Goal: Task Accomplishment & Management: Use online tool/utility

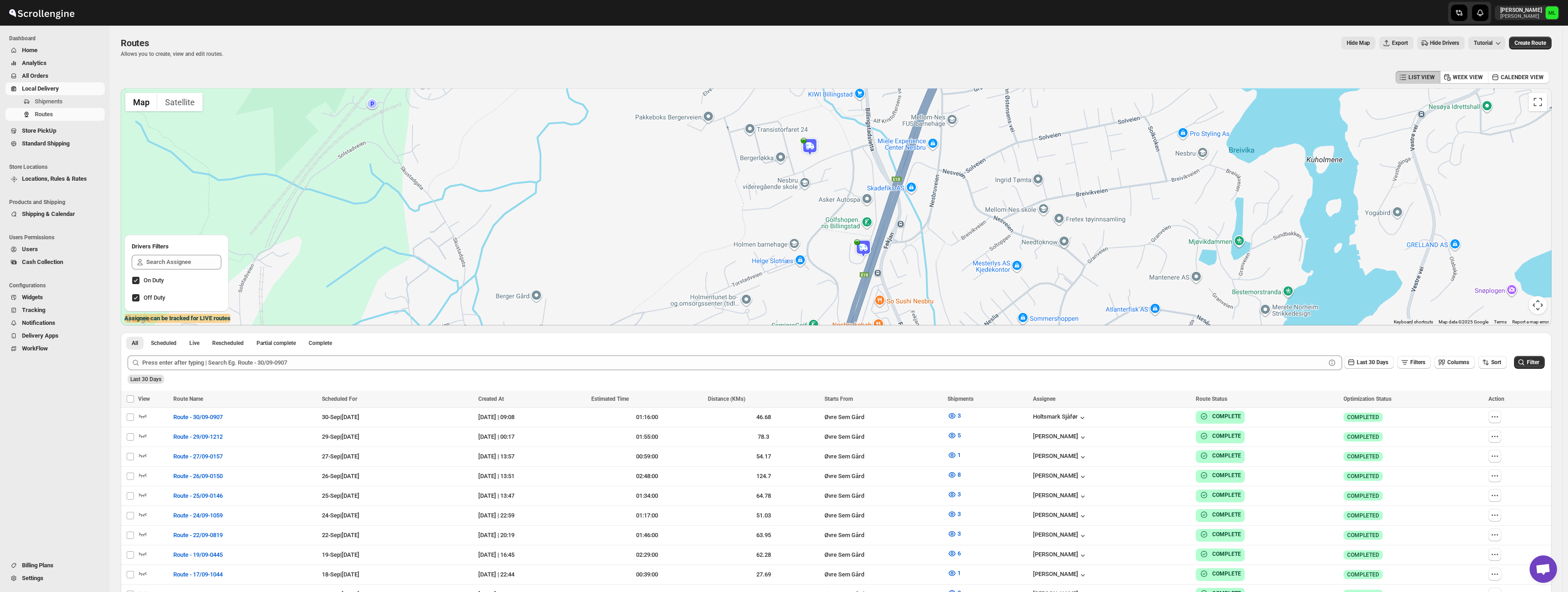
click at [41, 148] on link "Standard Shipping" at bounding box center [55, 143] width 99 height 13
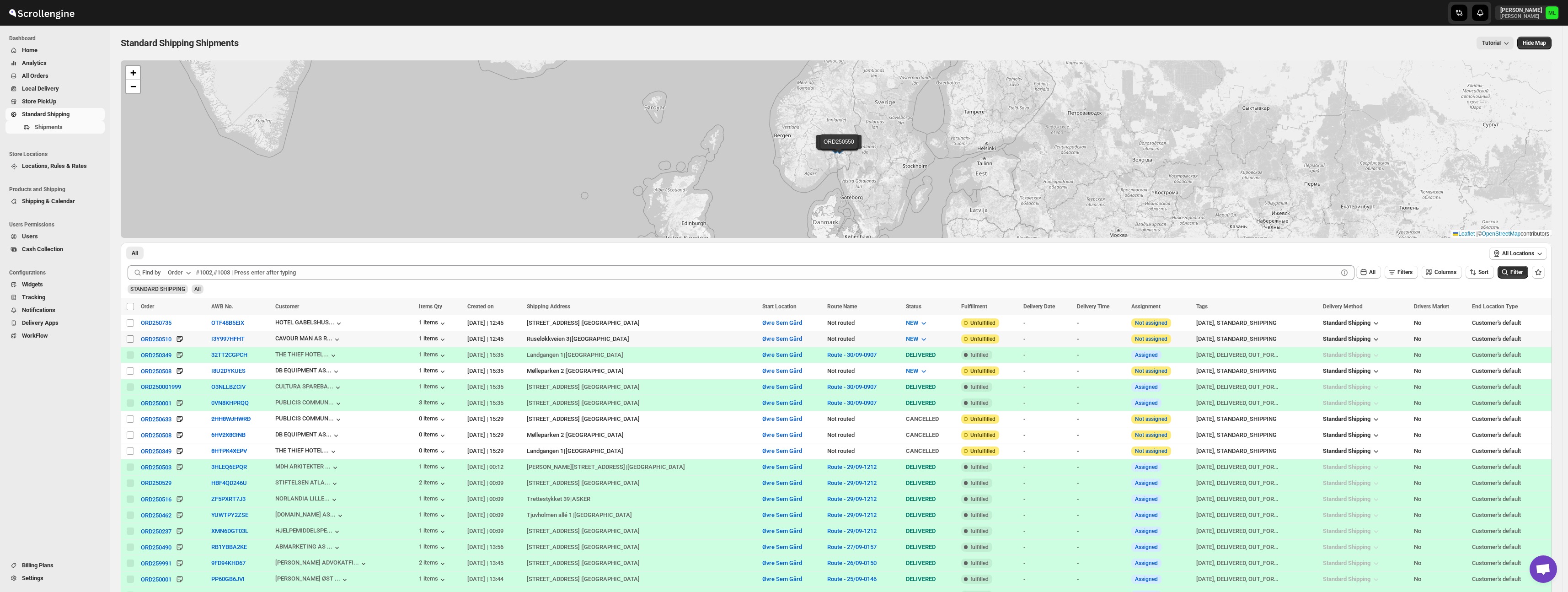
drag, startPoint x: 130, startPoint y: 340, endPoint x: 130, endPoint y: 335, distance: 5.0
click at [130, 340] on input "Select shipment" at bounding box center [130, 339] width 7 height 7
checkbox input "true"
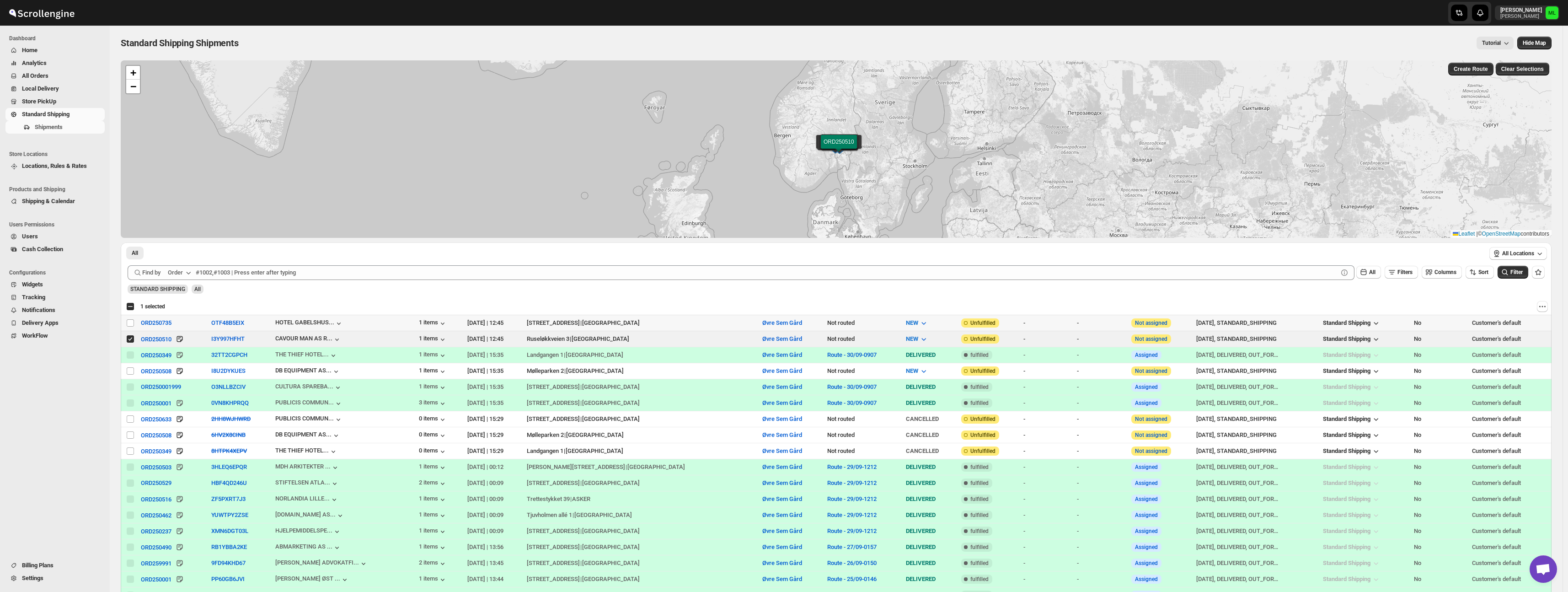
click at [130, 329] on td "Select shipment" at bounding box center [130, 324] width 18 height 16
checkbox input "true"
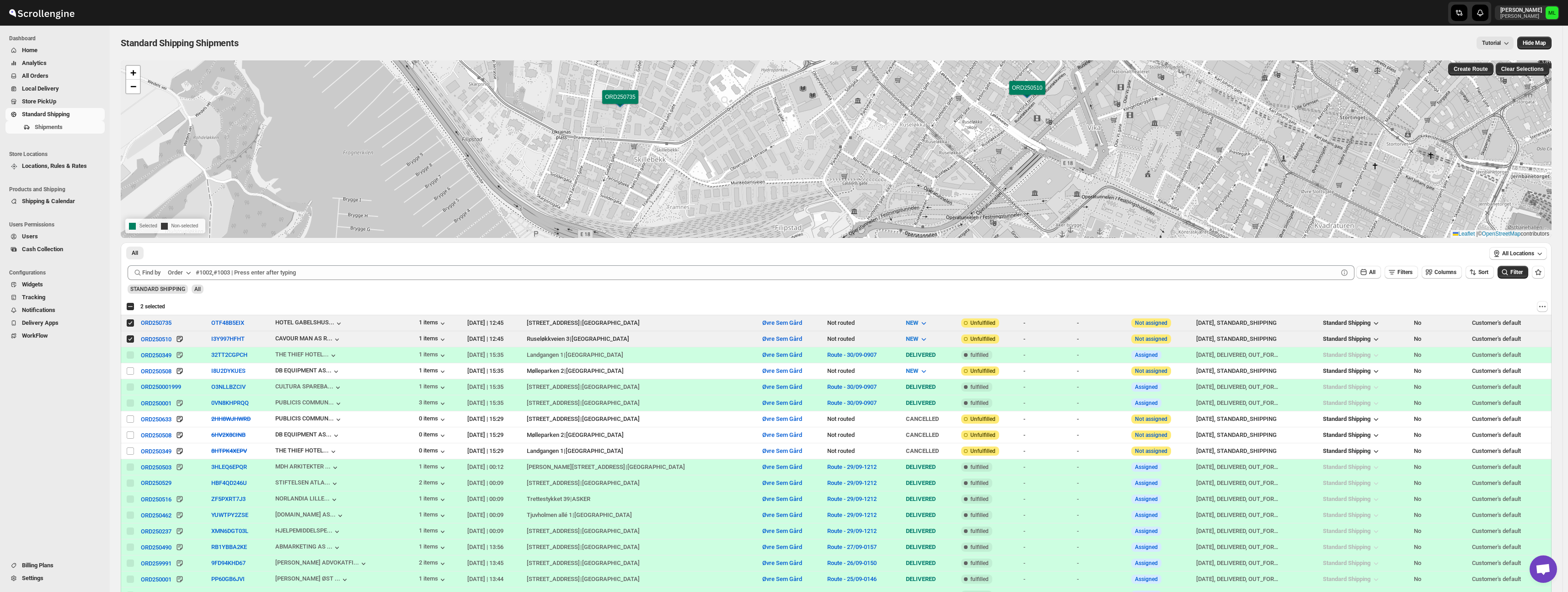
drag, startPoint x: 1355, startPoint y: 142, endPoint x: 865, endPoint y: 132, distance: 490.1
click at [865, 132] on div "ORD250349 ORD250508 ORD250001999 ORD250001 ORD250633 ORD250508 ORD250349 ORD250…" at bounding box center [836, 149] width 1431 height 178
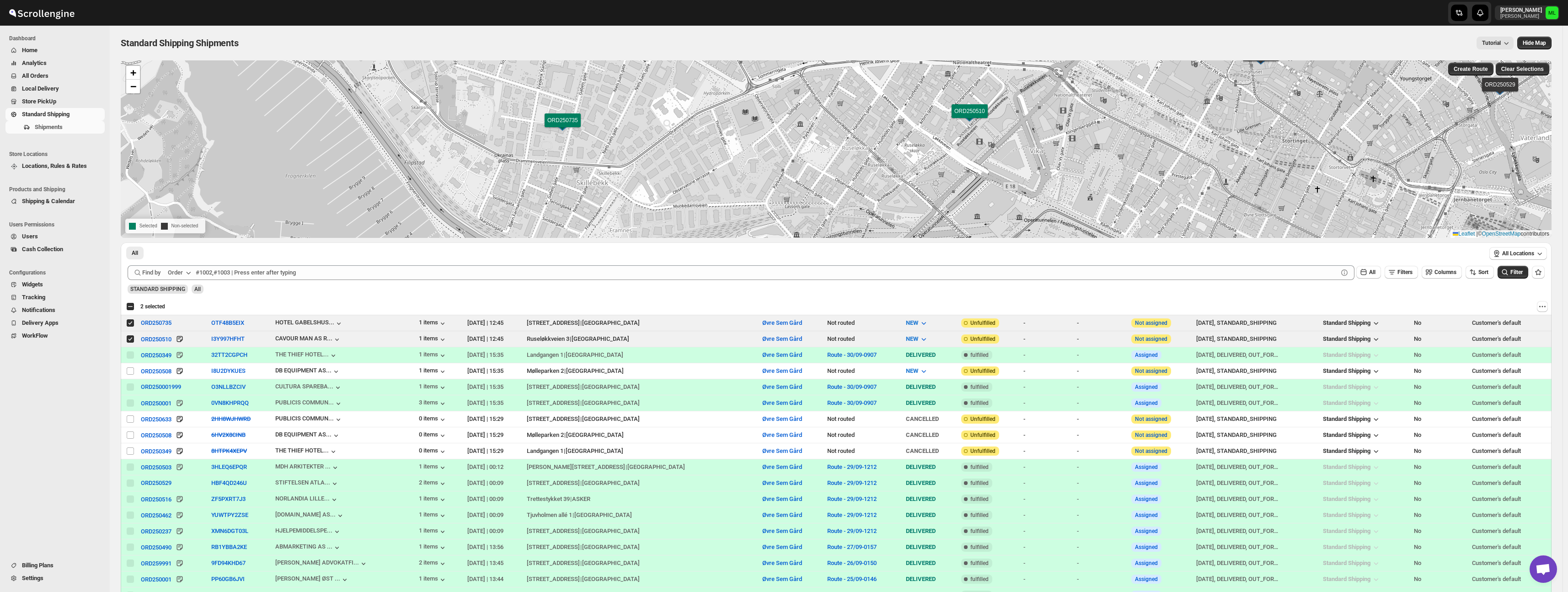
drag, startPoint x: 1013, startPoint y: 137, endPoint x: 960, endPoint y: 161, distance: 58.2
click at [959, 162] on div "ORD250349 ORD250508 ORD250001999 ORD250001 ORD250633 ORD250508 ORD250349 ORD250…" at bounding box center [836, 149] width 1431 height 178
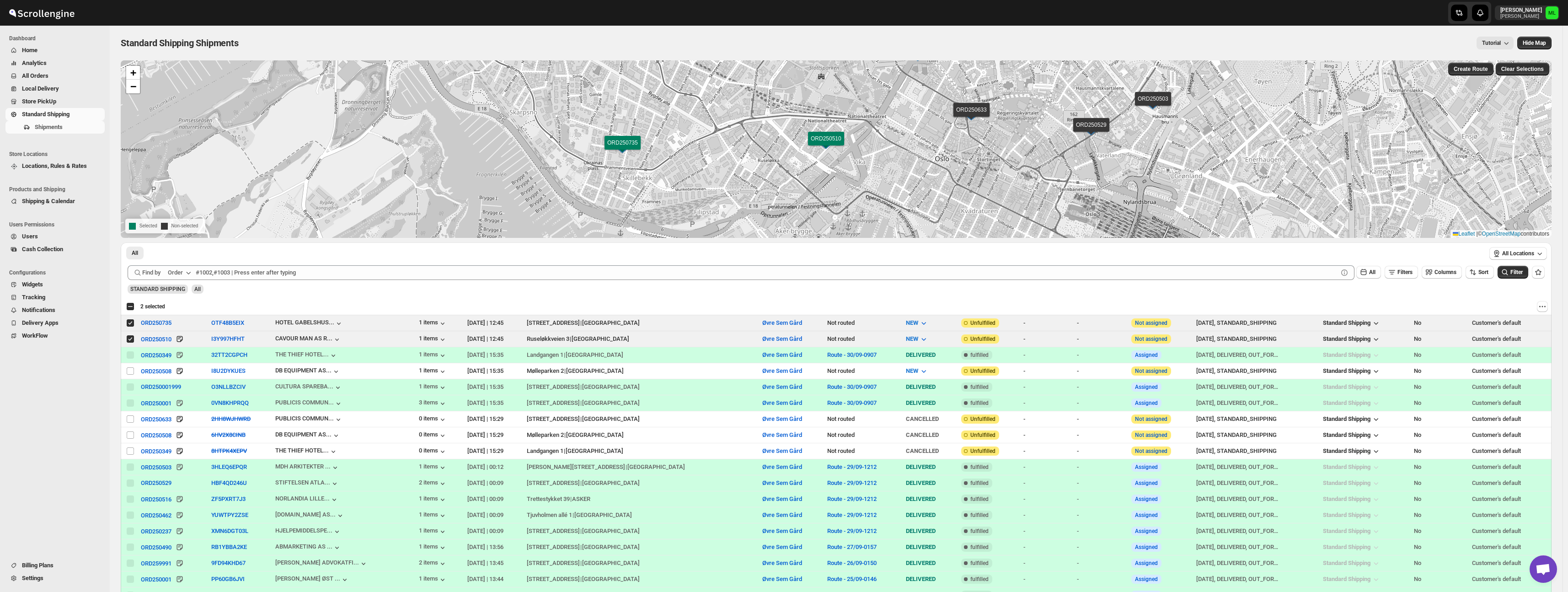
drag, startPoint x: 1079, startPoint y: 147, endPoint x: 952, endPoint y: 150, distance: 127.0
click at [952, 150] on div "ORD250349 ORD250508 ORD250001999 ORD250001 ORD250633 ORD250508 ORD250349 ORD250…" at bounding box center [836, 149] width 1431 height 178
click at [1477, 66] on span "Create Route" at bounding box center [1471, 69] width 35 height 7
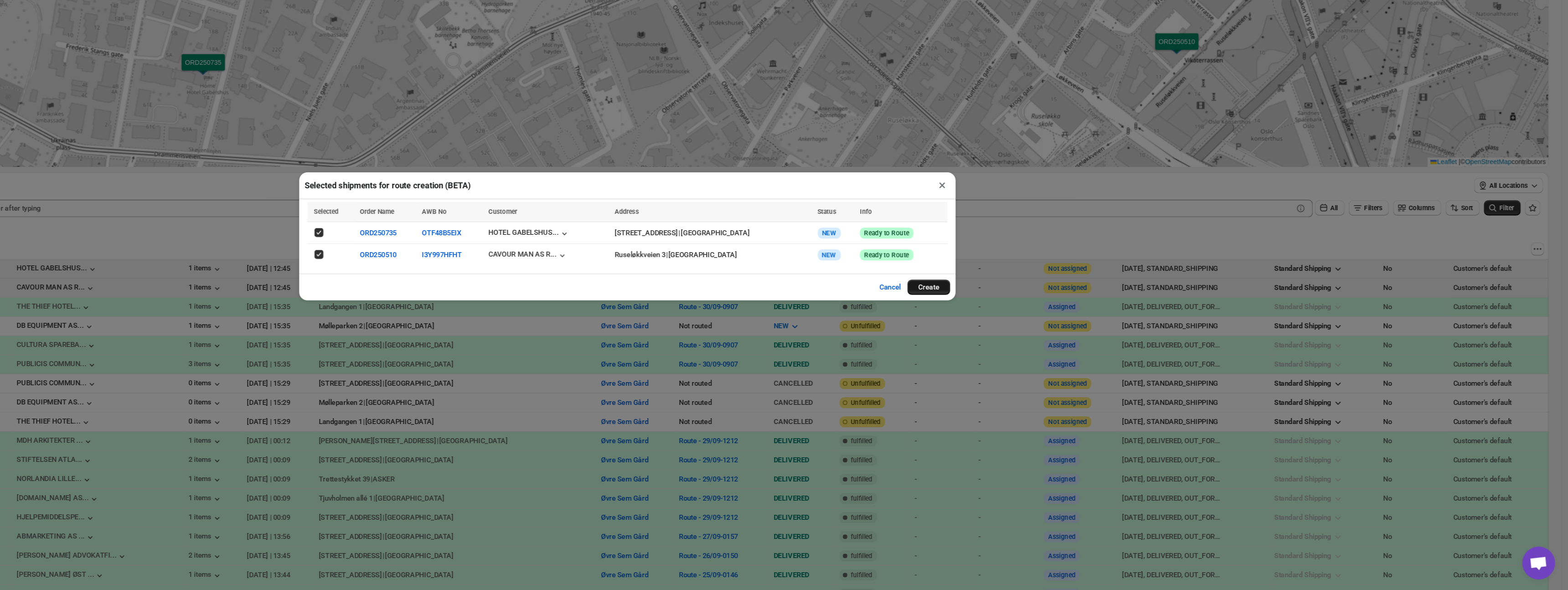
click at [1027, 337] on button "Create" at bounding box center [1035, 337] width 35 height 12
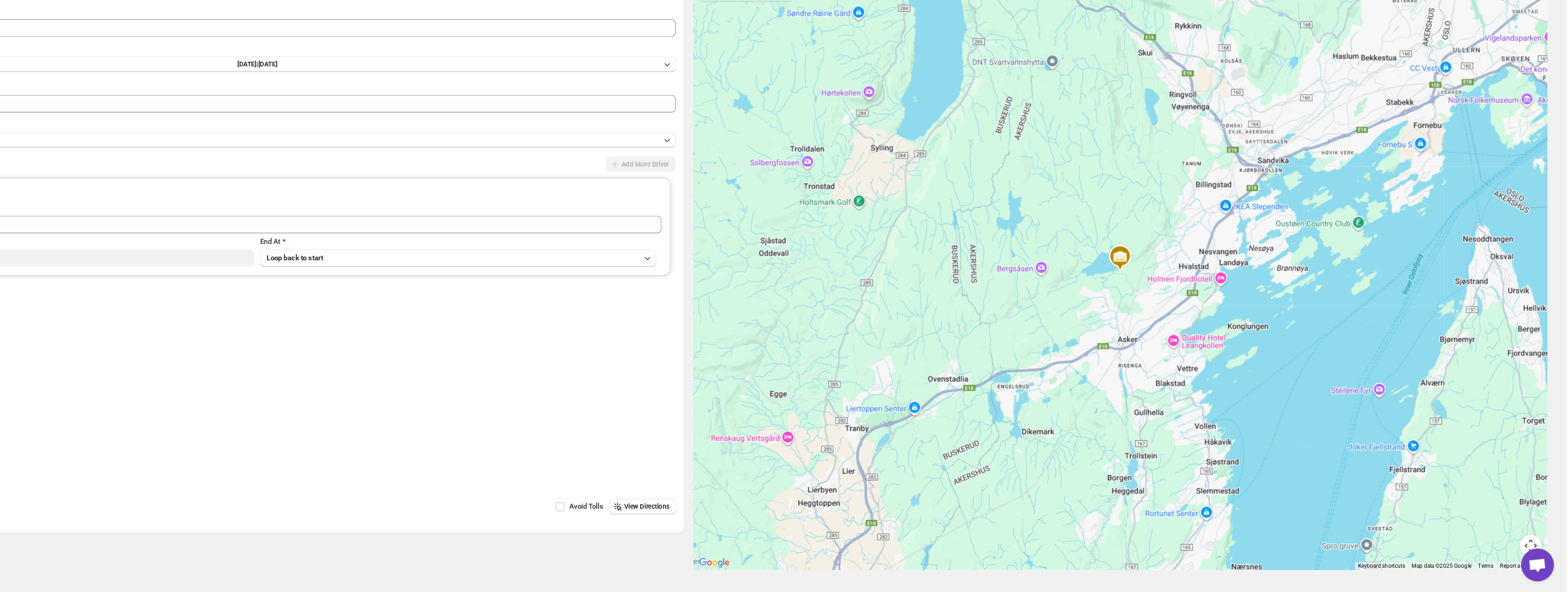
scroll to position [27, 0]
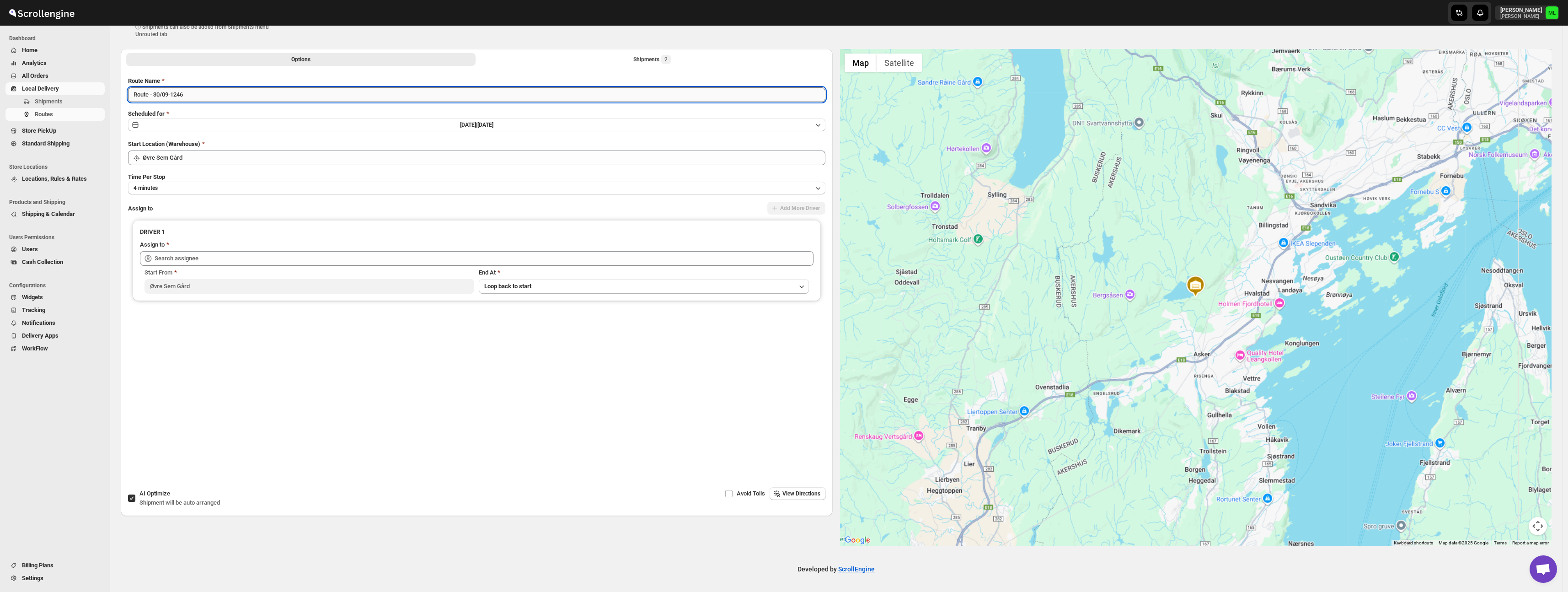
click at [217, 98] on input "Route - 30/09-1246" at bounding box center [477, 95] width 698 height 15
drag, startPoint x: 173, startPoint y: 95, endPoint x: 198, endPoint y: 97, distance: 25.1
click at [156, 98] on input "Route - 30/09-1246" at bounding box center [477, 95] width 698 height 15
type input "Route - 01/10-1246"
click at [206, 125] on button "[DATE] | [DATE]" at bounding box center [477, 125] width 698 height 13
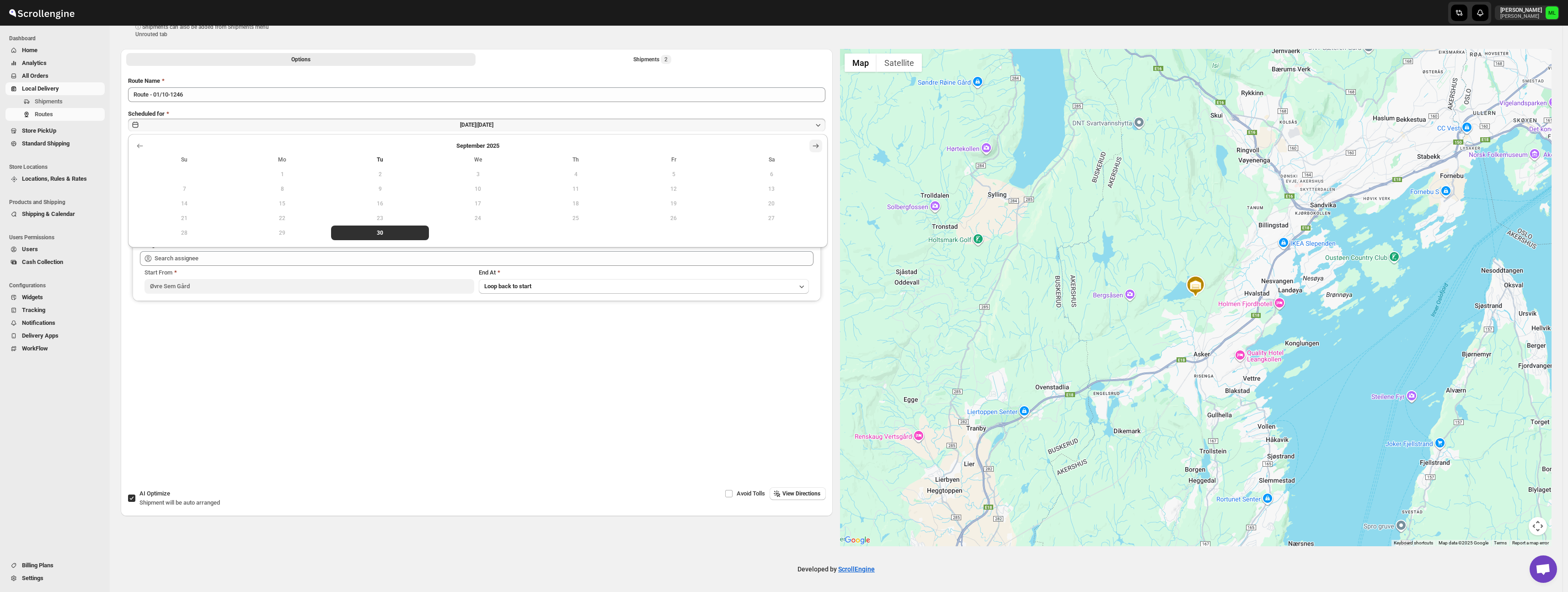
click at [816, 143] on icon "Show next month, October 2025" at bounding box center [816, 146] width 9 height 9
click at [473, 174] on span "1" at bounding box center [477, 175] width 91 height 7
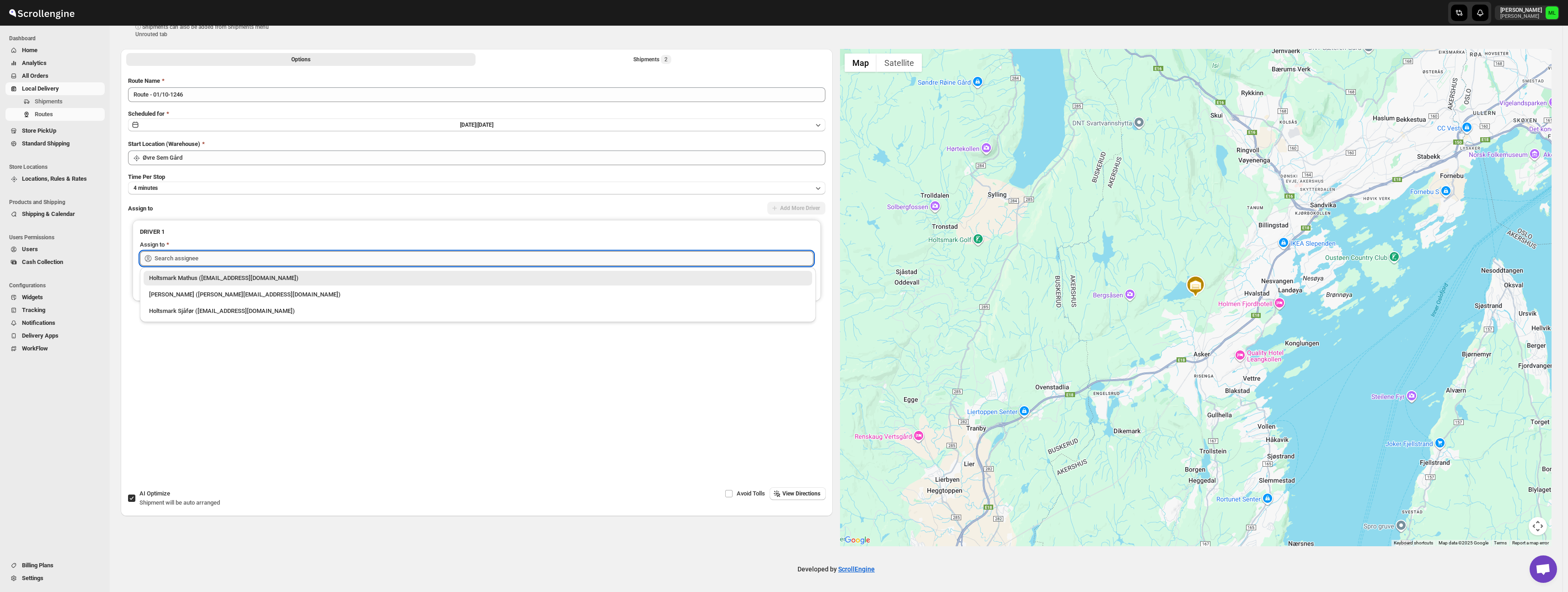
click at [419, 260] on input "text" at bounding box center [484, 259] width 659 height 15
click at [377, 296] on div "[PERSON_NAME] ([PERSON_NAME][EMAIL_ADDRESS][DOMAIN_NAME])" at bounding box center [477, 294] width 658 height 9
type input "[PERSON_NAME] ([PERSON_NAME][EMAIL_ADDRESS][DOMAIN_NAME])"
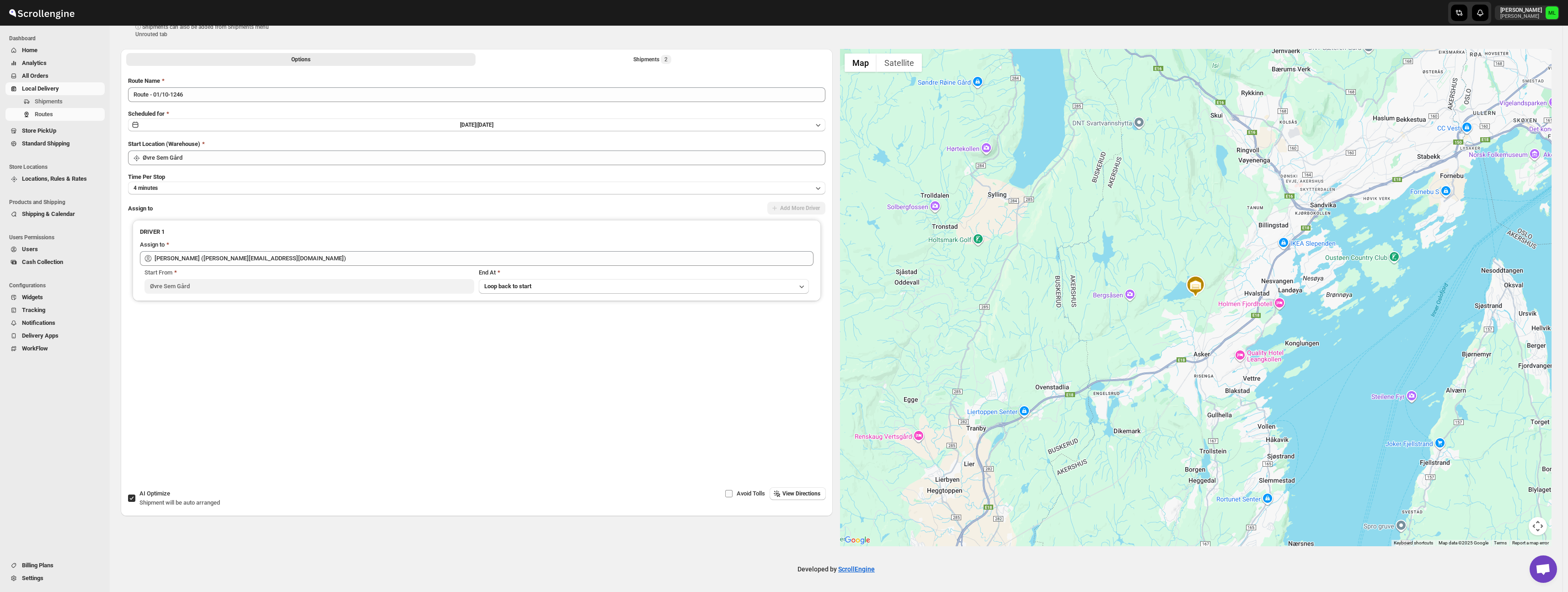
click at [739, 494] on span "Avoid Tolls" at bounding box center [751, 493] width 28 height 7
click at [732, 494] on input "Avoid Tolls" at bounding box center [729, 494] width 7 height 7
drag, startPoint x: 739, startPoint y: 494, endPoint x: 744, endPoint y: 494, distance: 5.0
click at [739, 494] on span "Avoid Tolls" at bounding box center [751, 493] width 28 height 7
click at [732, 494] on input "Avoid Tolls" at bounding box center [729, 494] width 7 height 7
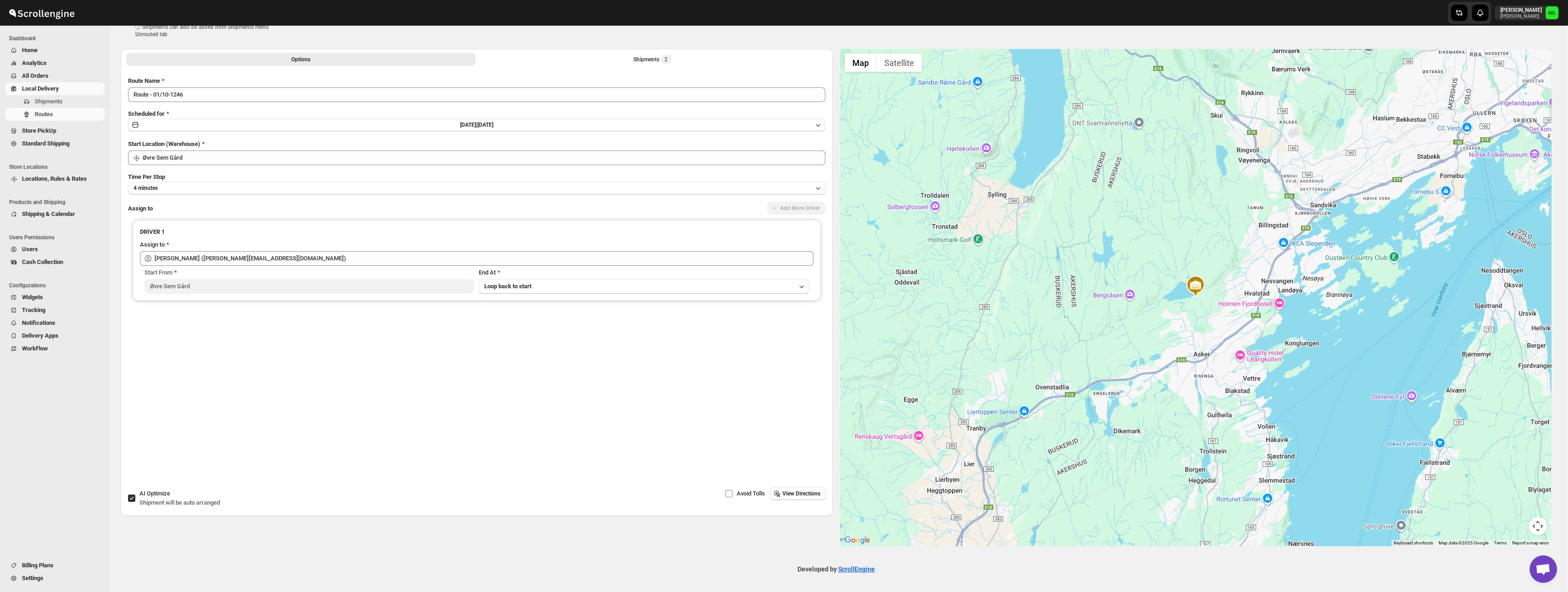
checkbox input "false"
click at [810, 494] on span "View Directions" at bounding box center [802, 494] width 38 height 7
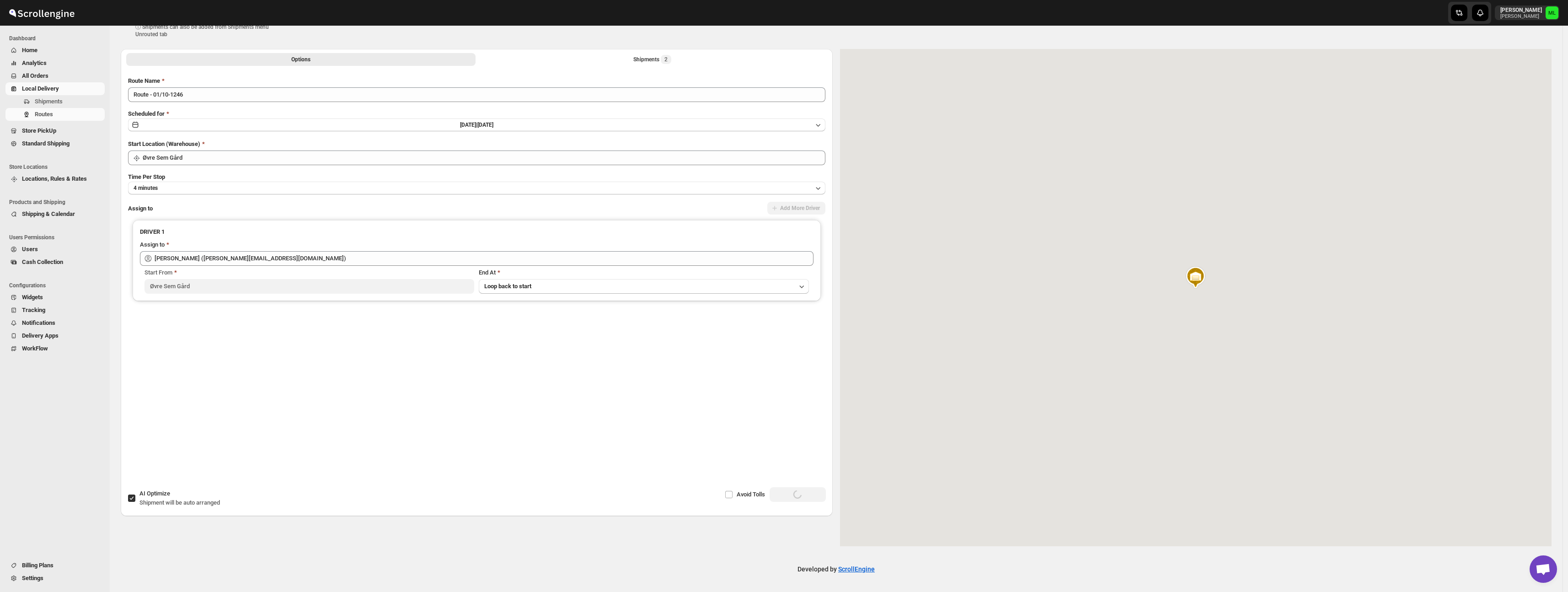
scroll to position [0, 0]
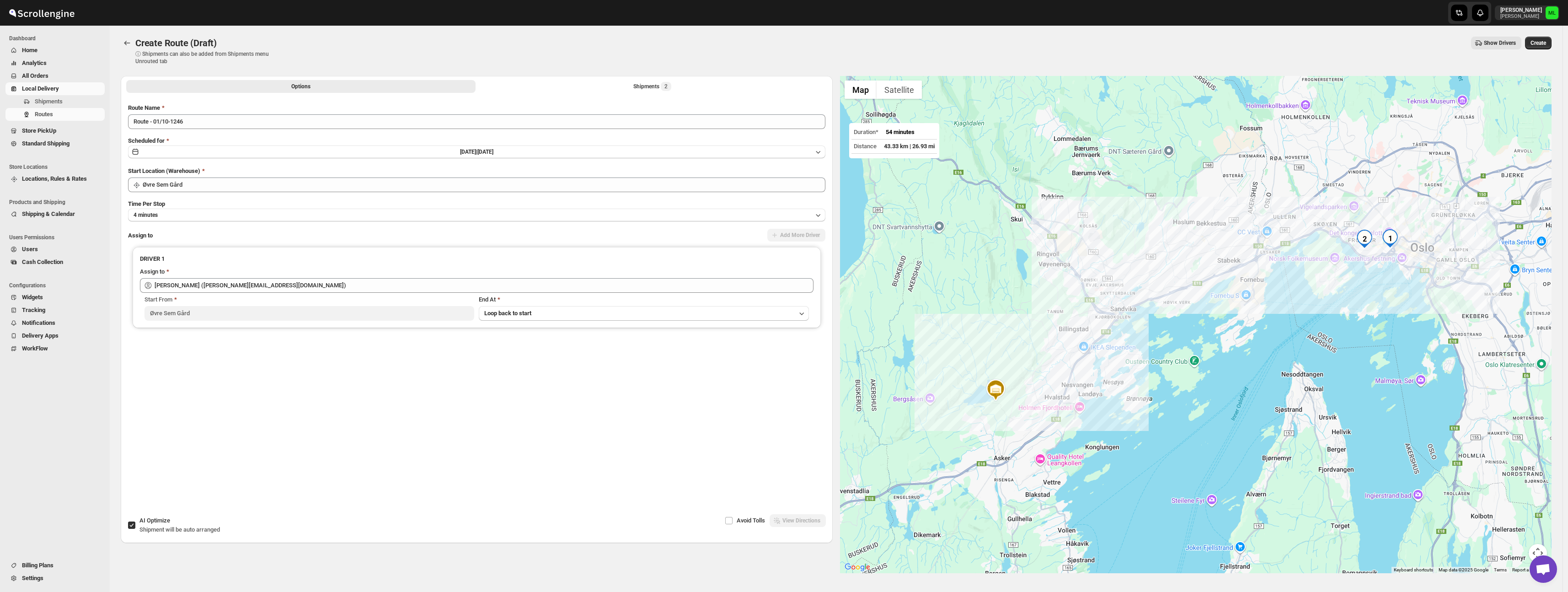
click at [645, 93] on div "Options Shipments 2 More views Options Shipments 2 More views" at bounding box center [477, 86] width 712 height 20
click at [645, 91] on button "Shipments 2" at bounding box center [652, 86] width 349 height 13
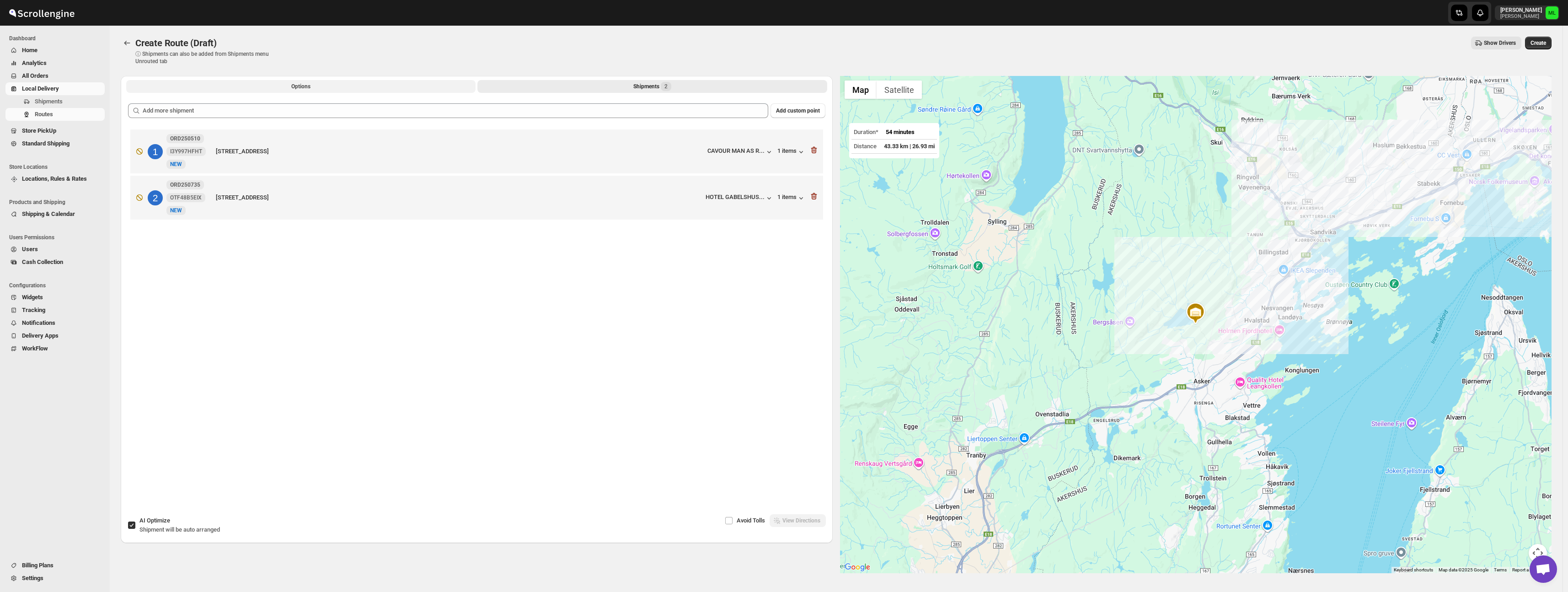
click at [335, 83] on button "Options" at bounding box center [301, 86] width 349 height 13
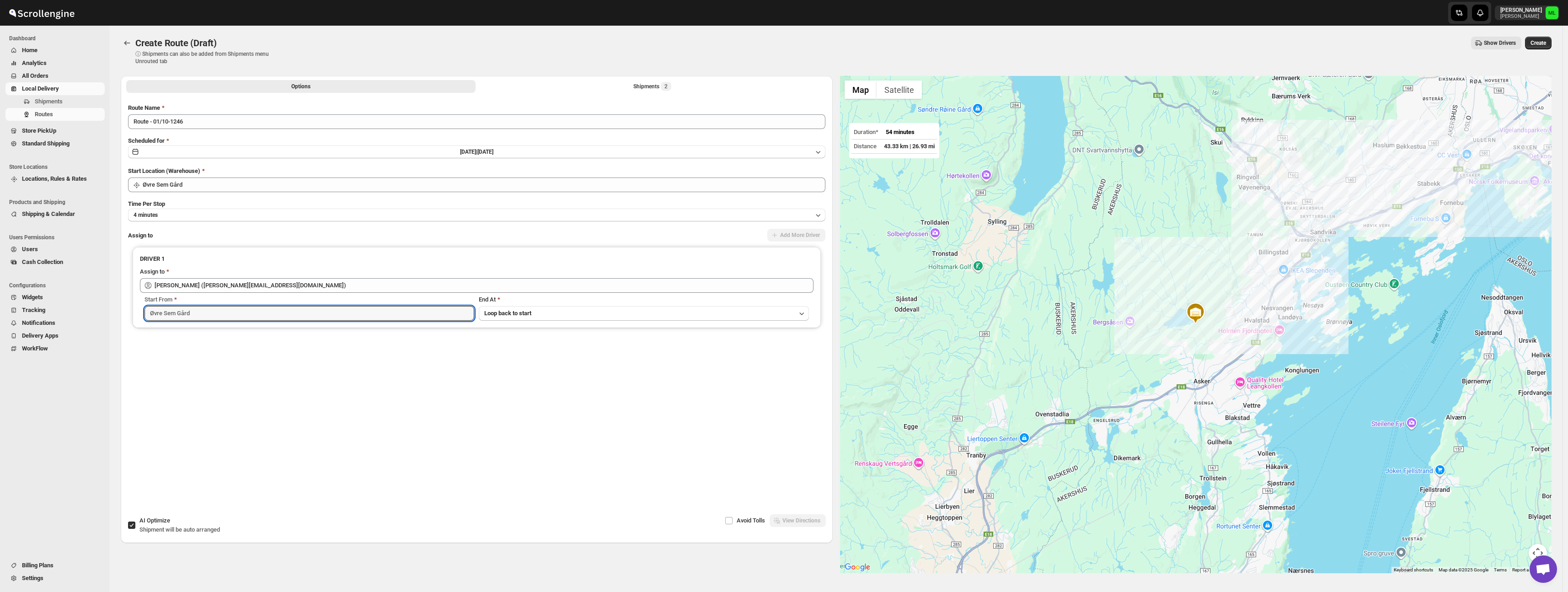
click at [259, 312] on input "Øvre Sem Gård" at bounding box center [309, 313] width 330 height 15
click at [503, 316] on span "Loop back to start" at bounding box center [508, 313] width 47 height 7
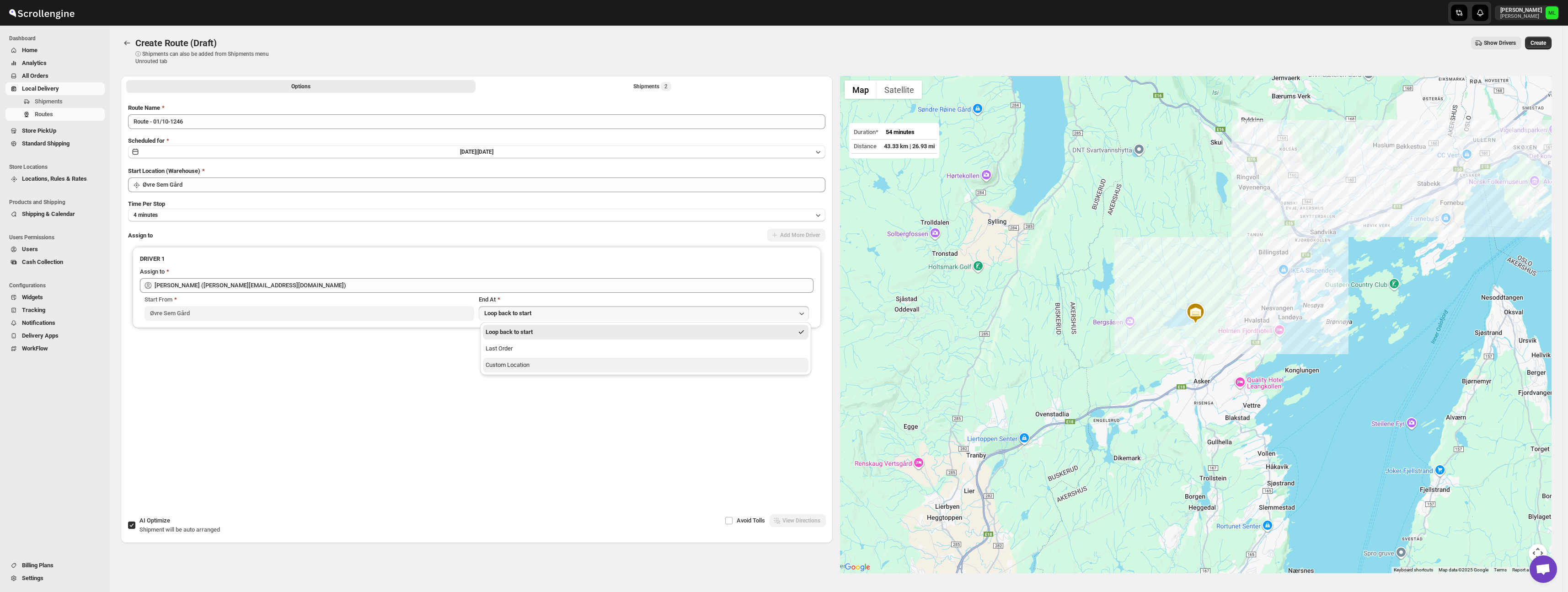
click at [509, 361] on div "Custom Location" at bounding box center [508, 365] width 44 height 9
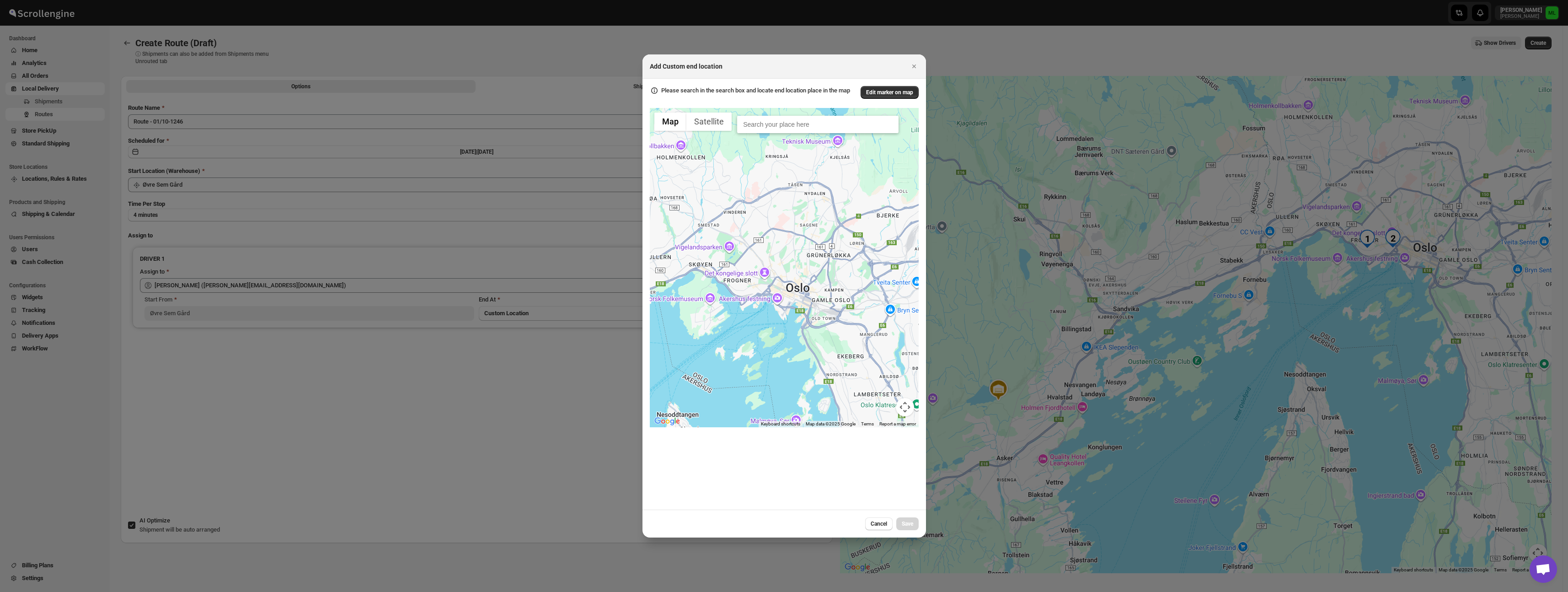
drag, startPoint x: 757, startPoint y: 315, endPoint x: 851, endPoint y: 280, distance: 100.3
click at [858, 279] on div ":r15g:" at bounding box center [784, 268] width 269 height 320
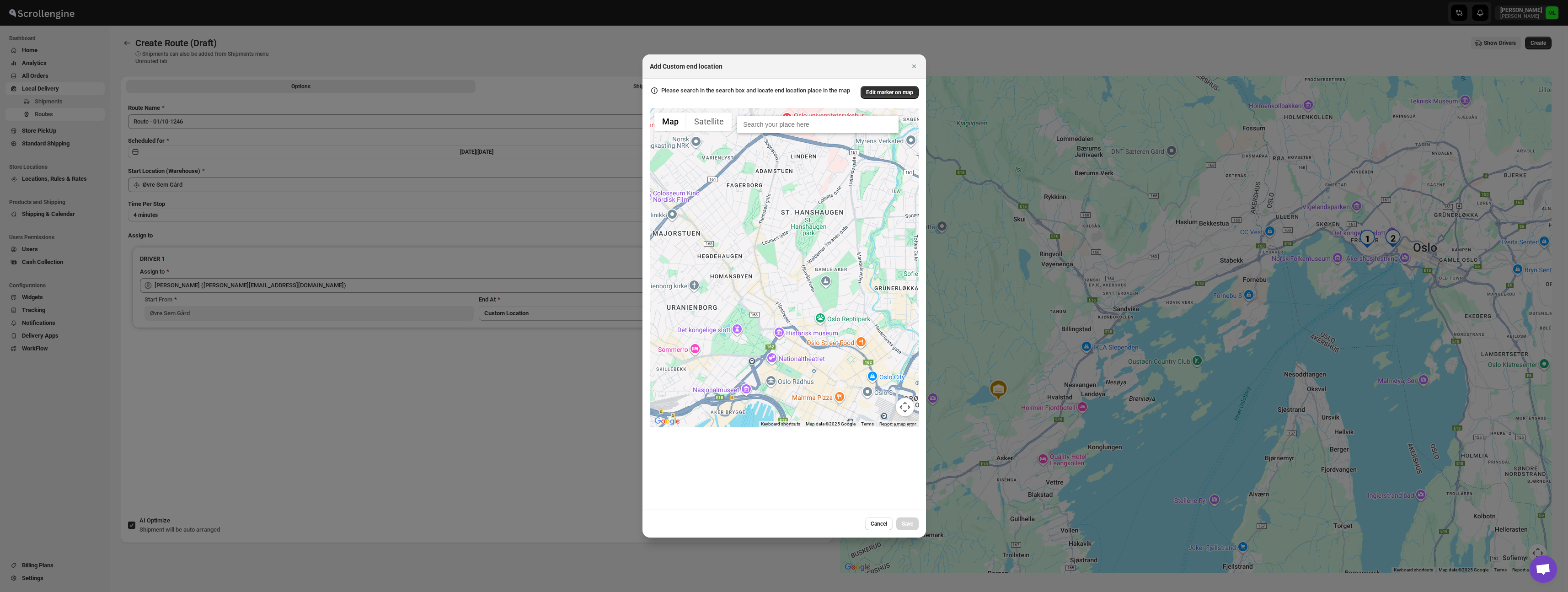
drag, startPoint x: 748, startPoint y: 309, endPoint x: 783, endPoint y: 254, distance: 65.2
click at [782, 302] on div ":r15g:" at bounding box center [784, 268] width 269 height 320
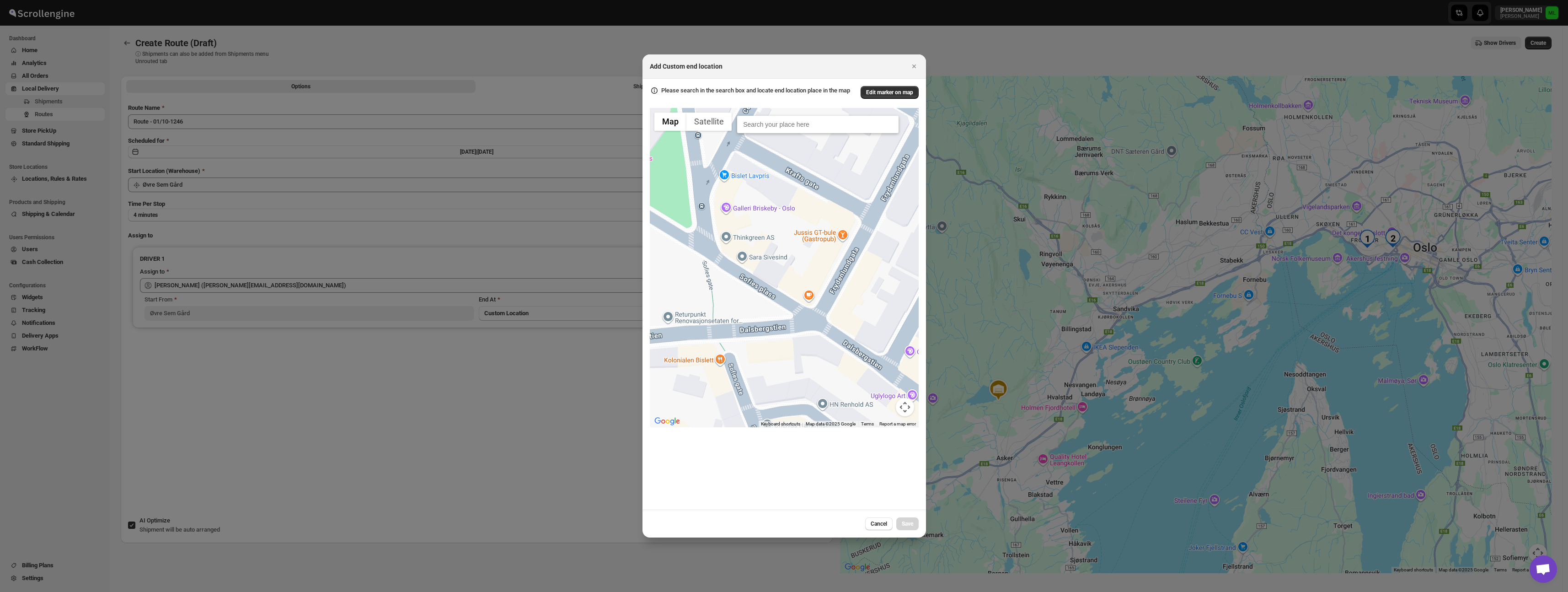
drag, startPoint x: 742, startPoint y: 195, endPoint x: 710, endPoint y: 101, distance: 99.3
click at [710, 101] on div "Please search in the search box and locate end location place in the map Edit m…" at bounding box center [784, 276] width 269 height 389
click at [806, 302] on div ":r15g:" at bounding box center [784, 268] width 269 height 320
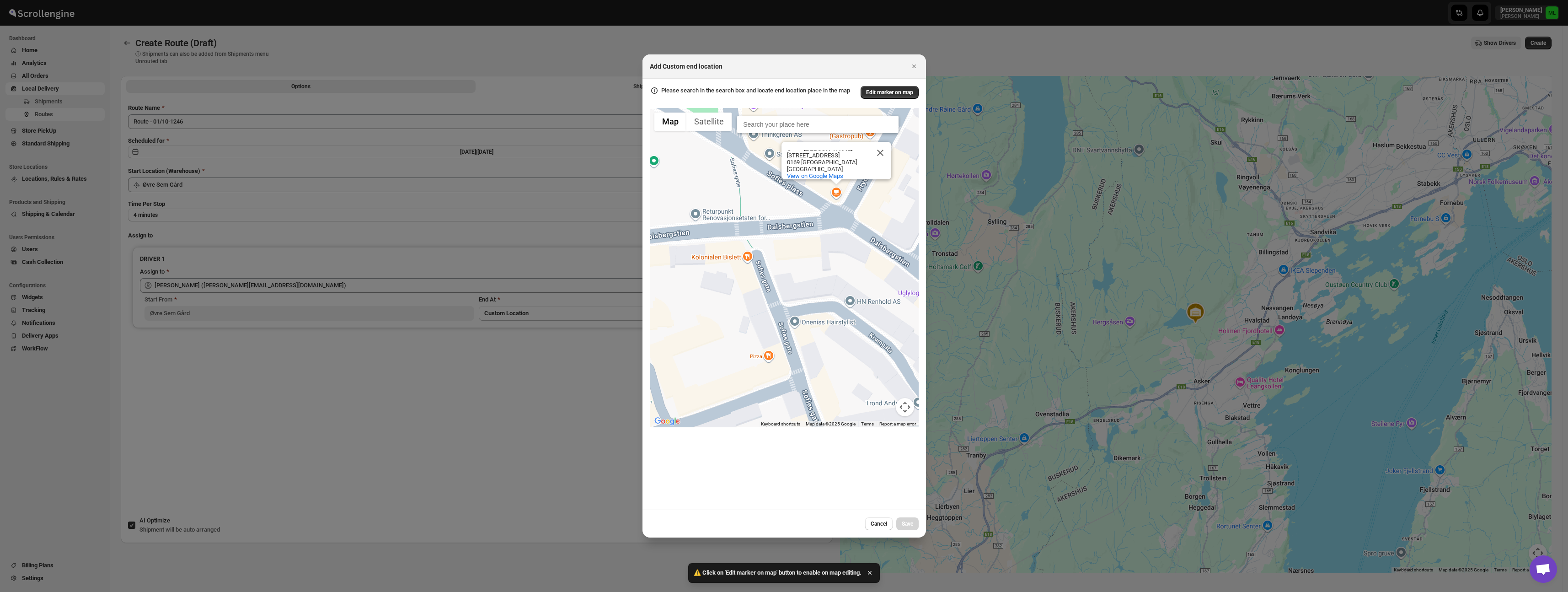
click at [864, 221] on div "Open Bakery [PERSON_NAME] Open Bakery [PERSON_NAME] [STREET_ADDRESS] View on Go…" at bounding box center [784, 268] width 269 height 320
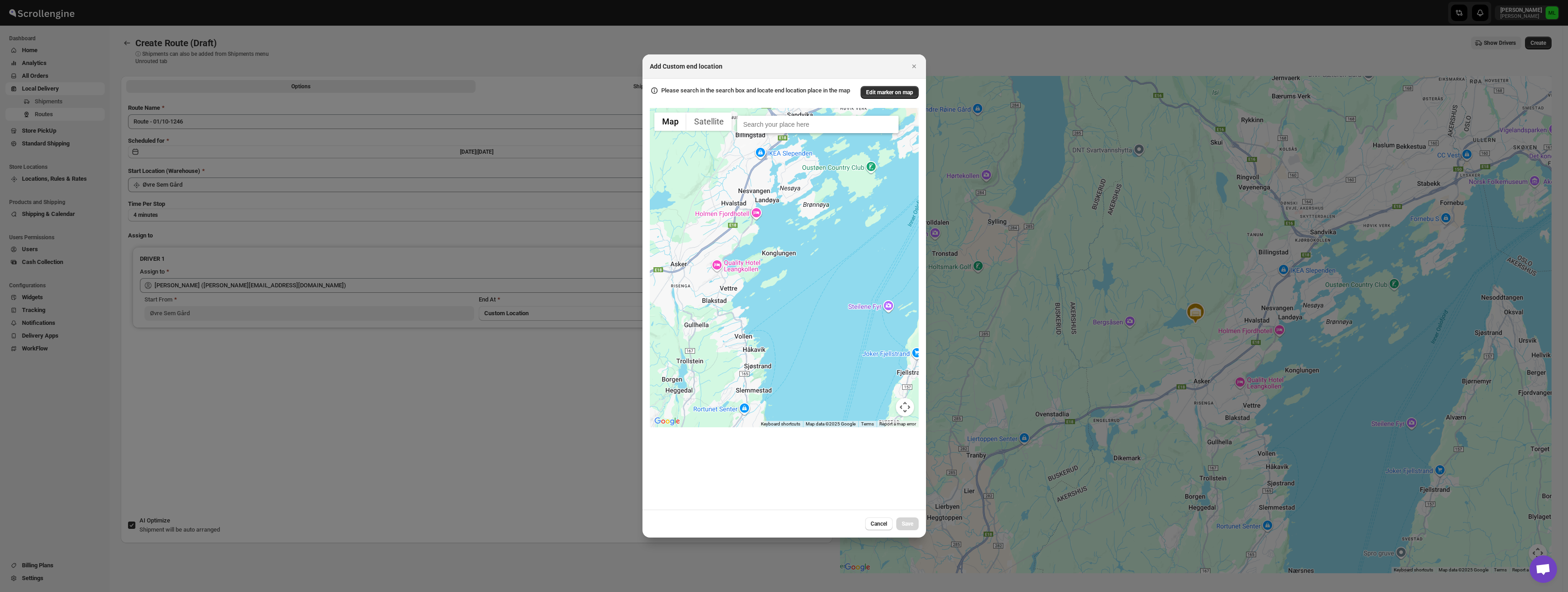
drag, startPoint x: 873, startPoint y: 191, endPoint x: 691, endPoint y: 207, distance: 182.7
click at [680, 209] on div "Open Bakery [PERSON_NAME] Open Bakery [PERSON_NAME] [STREET_ADDRESS] View on Go…" at bounding box center [784, 268] width 269 height 320
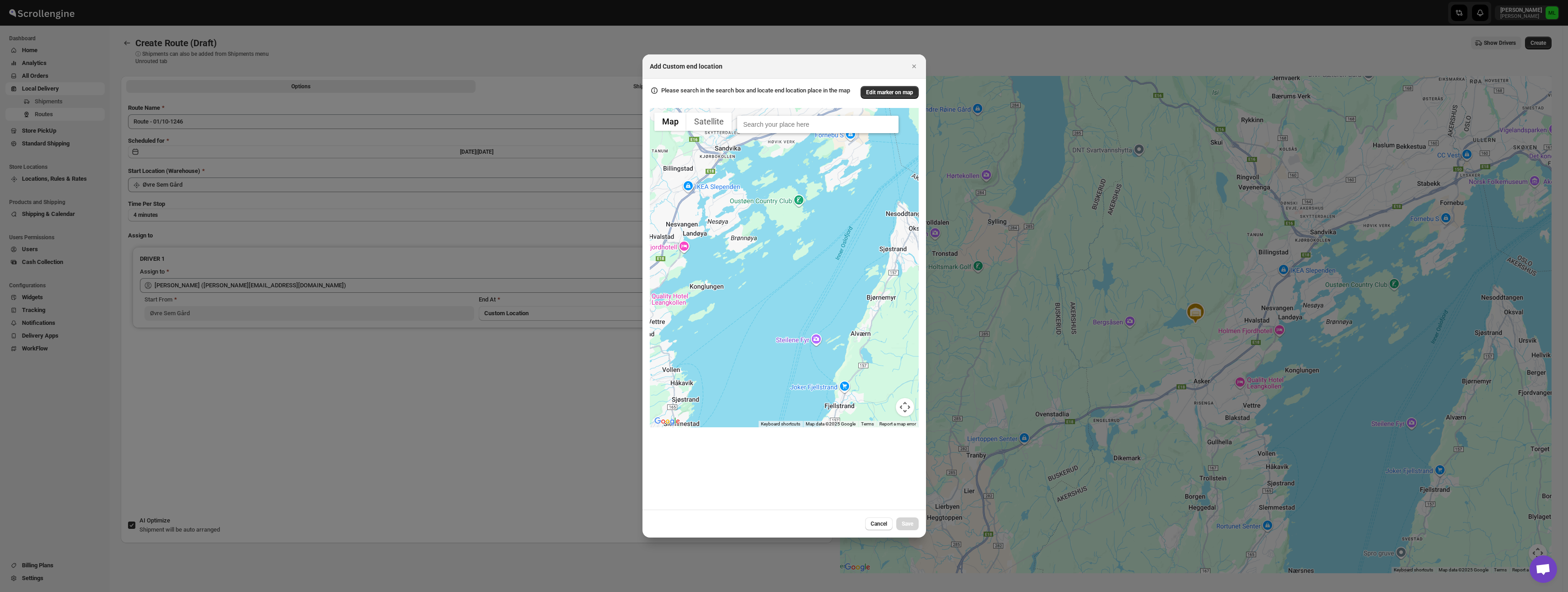
drag, startPoint x: 805, startPoint y: 208, endPoint x: 672, endPoint y: 265, distance: 144.7
click at [663, 277] on div "Open Bakery [PERSON_NAME] Open Bakery [PERSON_NAME] [STREET_ADDRESS] View on Go…" at bounding box center [784, 268] width 269 height 320
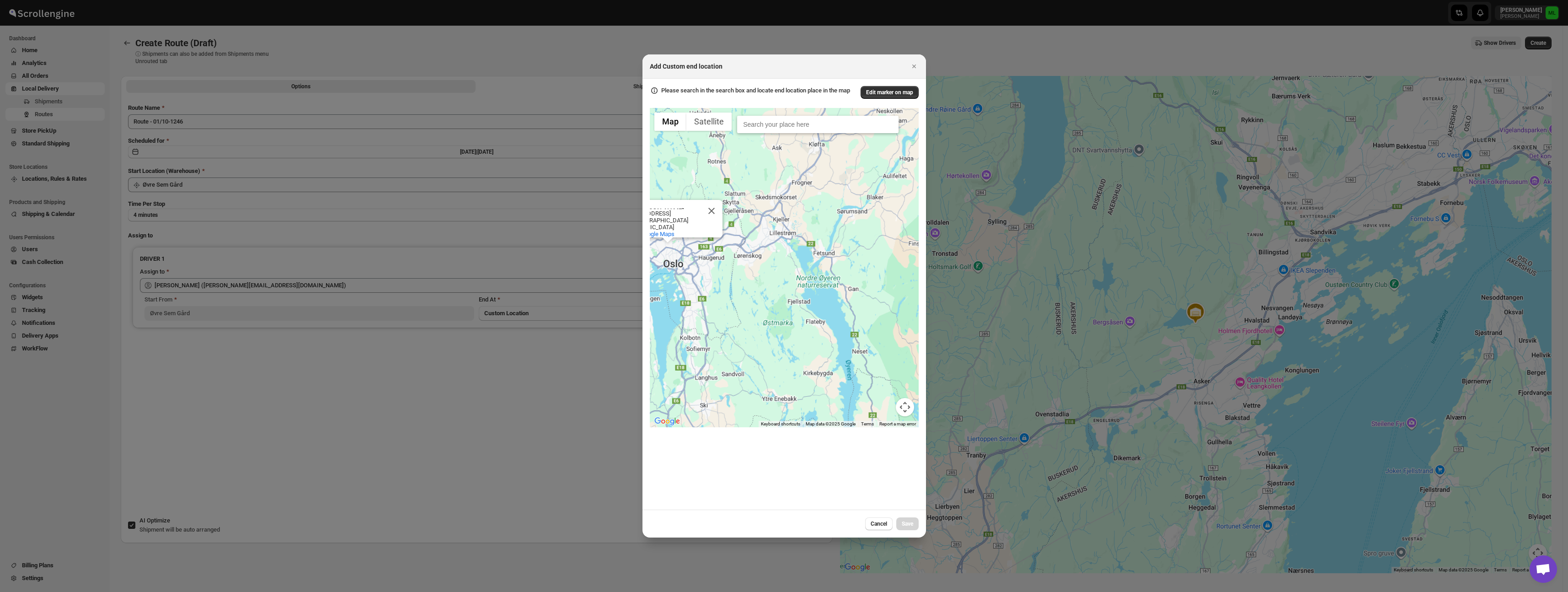
drag, startPoint x: 709, startPoint y: 223, endPoint x: 677, endPoint y: 257, distance: 46.7
click at [675, 247] on div "Open Bakery [PERSON_NAME] Open Bakery [PERSON_NAME] [STREET_ADDRESS] View on Go…" at bounding box center [784, 268] width 269 height 320
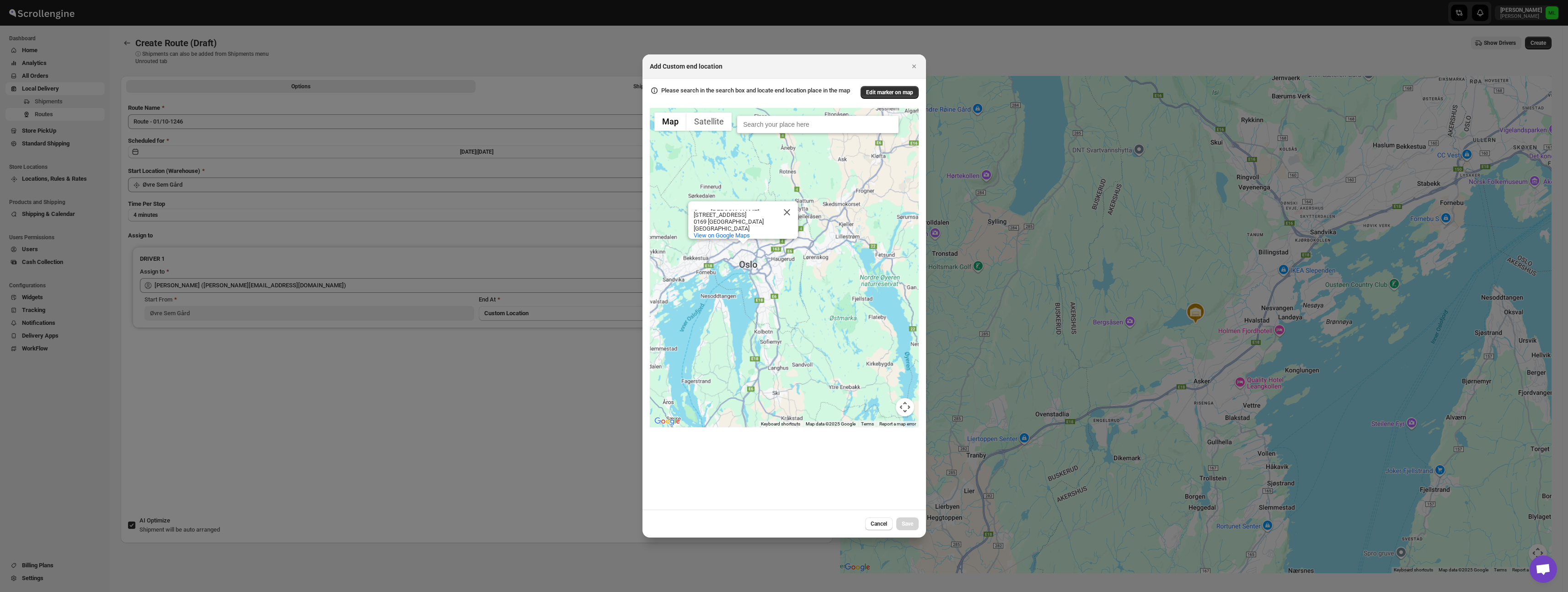
drag, startPoint x: 702, startPoint y: 254, endPoint x: 763, endPoint y: 255, distance: 61.0
click at [763, 255] on div "Open Bakery [PERSON_NAME] Open Bakery [PERSON_NAME] [STREET_ADDRESS] View on Go…" at bounding box center [784, 268] width 269 height 320
click at [869, 94] on span "Edit marker on map" at bounding box center [890, 92] width 47 height 7
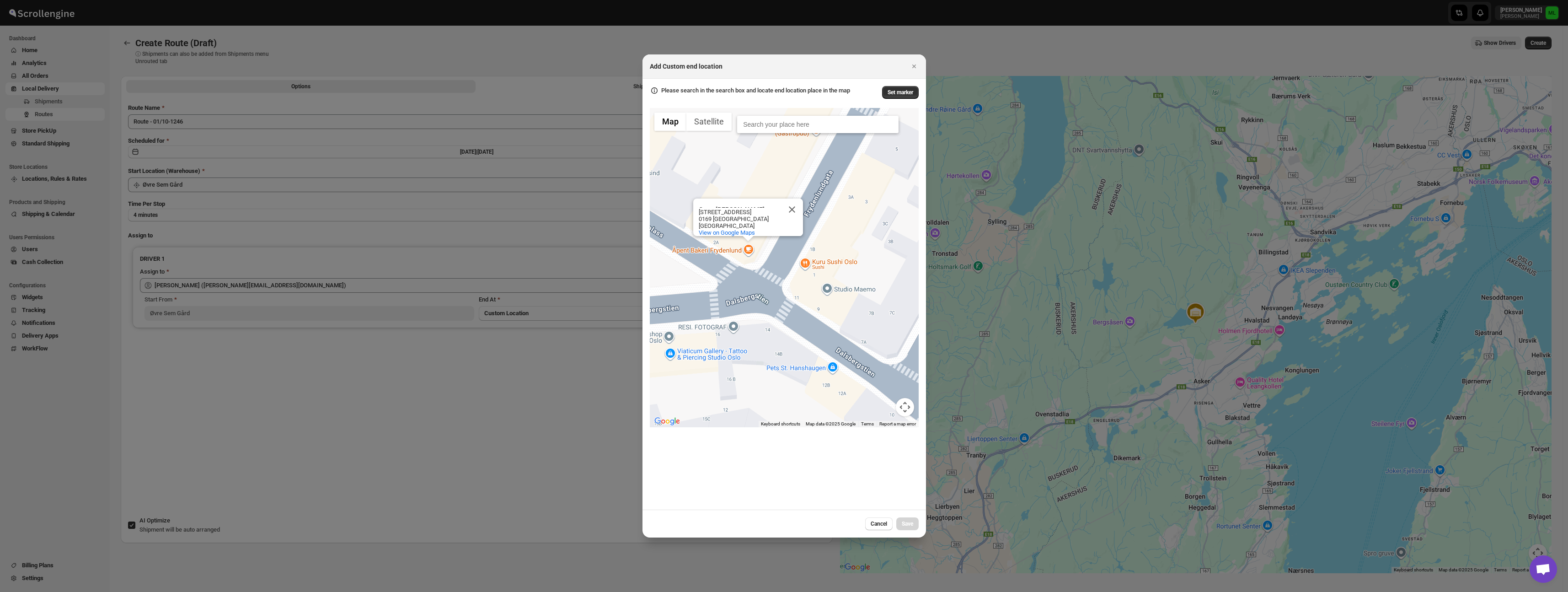
scroll to position [1, 0]
click at [707, 209] on div "[STREET_ADDRESS]" at bounding box center [740, 212] width 83 height 7
copy div "[STREET_ADDRESS]"
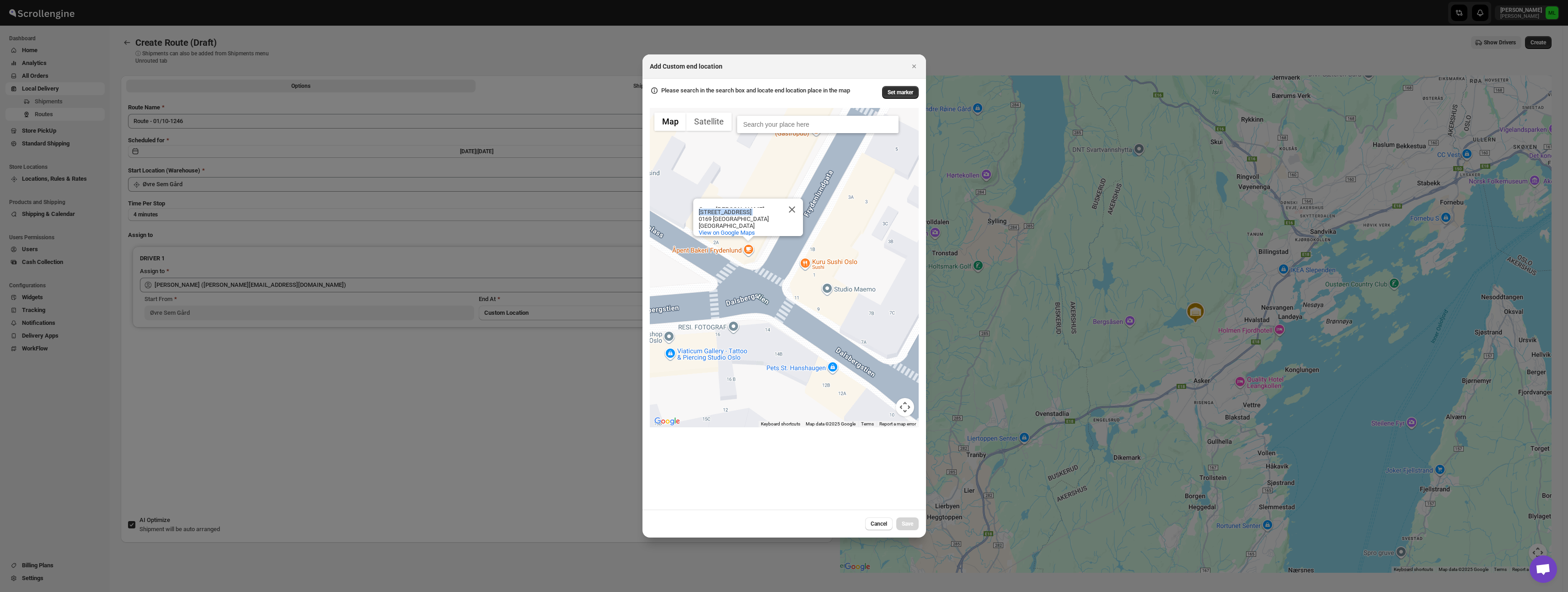
click at [755, 130] on input ":r15g:" at bounding box center [817, 125] width 161 height 18
paste input "[STREET_ADDRESS]"
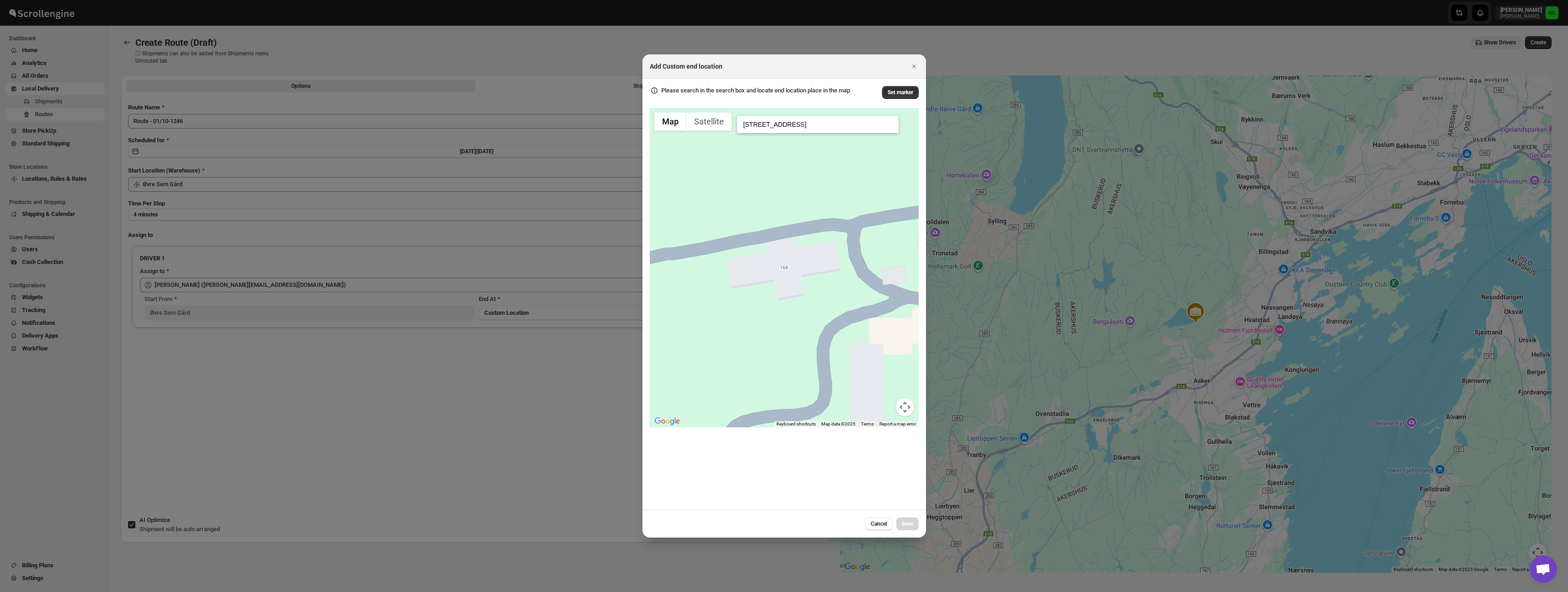
click at [807, 126] on input "[STREET_ADDRESS]" at bounding box center [817, 125] width 161 height 18
click at [780, 124] on input "[STREET_ADDRESS]" at bounding box center [817, 125] width 161 height 18
click at [795, 123] on input "[STREET_ADDRESS]" at bounding box center [817, 125] width 161 height 18
type input "Frydenlundgata, [GEOGRAPHIC_DATA], [GEOGRAPHIC_DATA]"
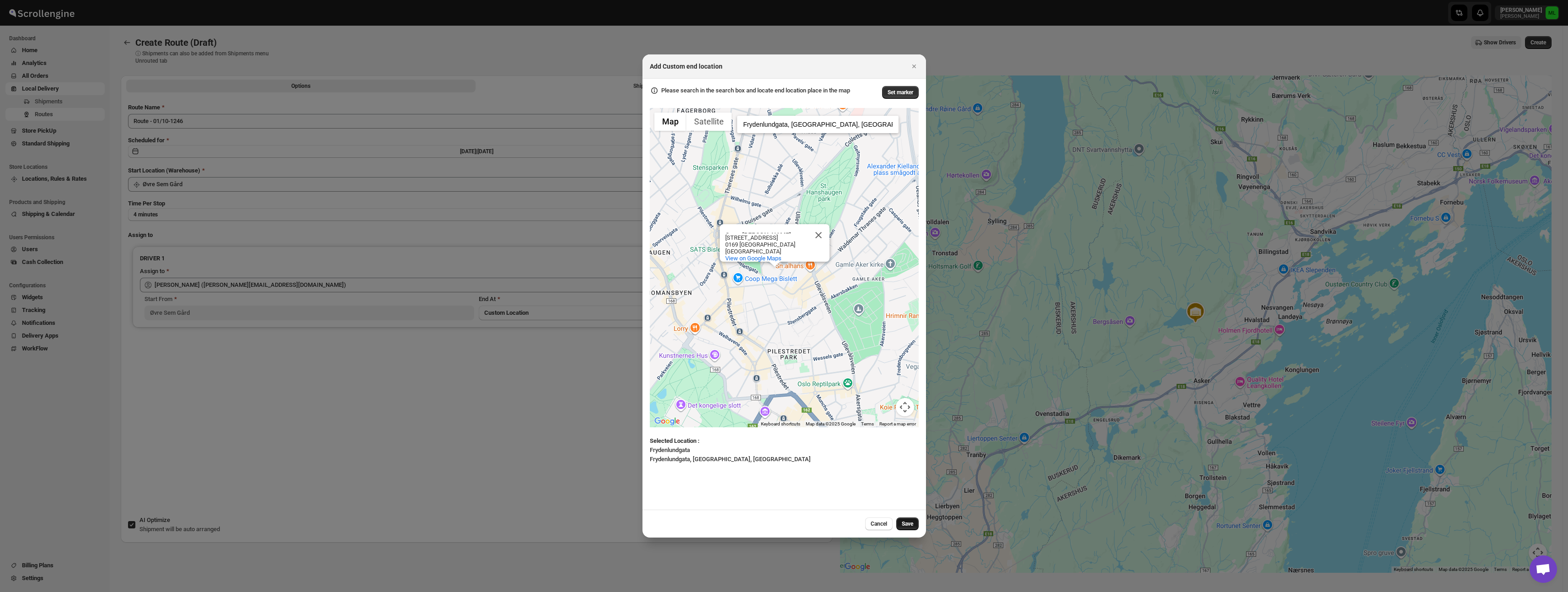
click at [911, 523] on span "Save" at bounding box center [908, 524] width 12 height 7
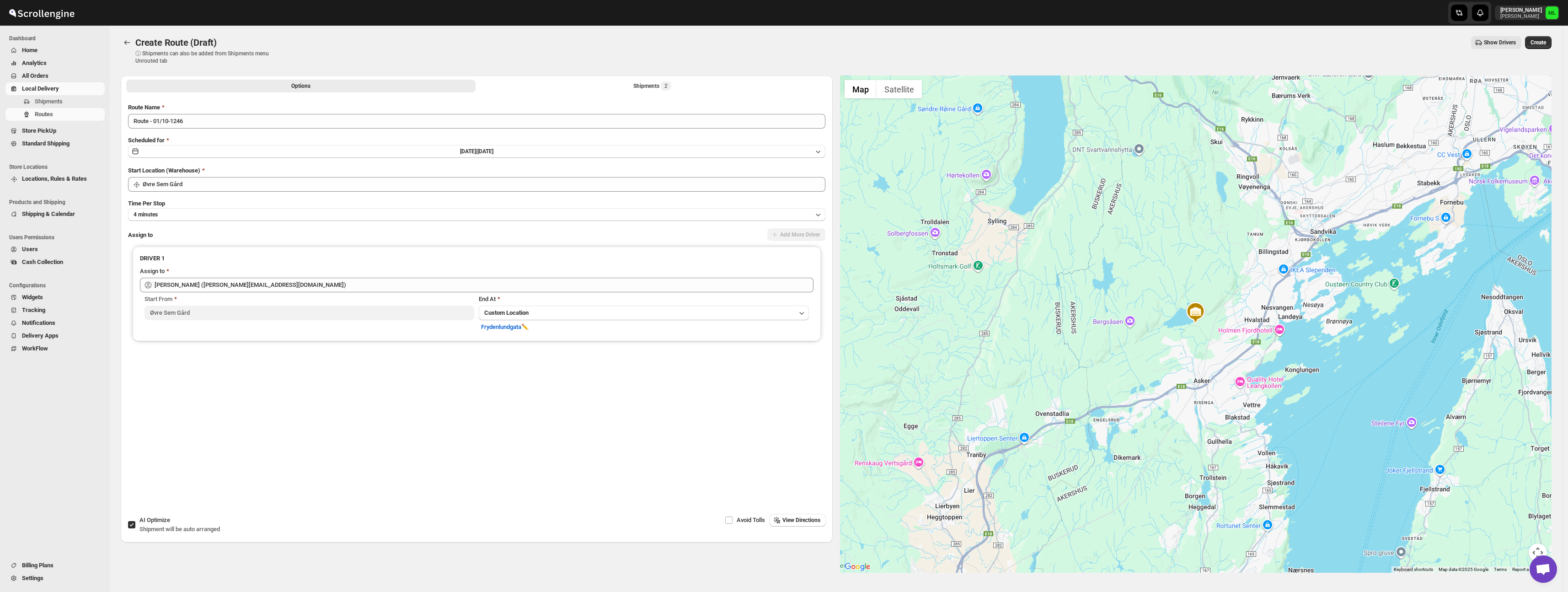
scroll to position [0, 0]
click at [808, 526] on button "View Directions" at bounding box center [798, 520] width 56 height 13
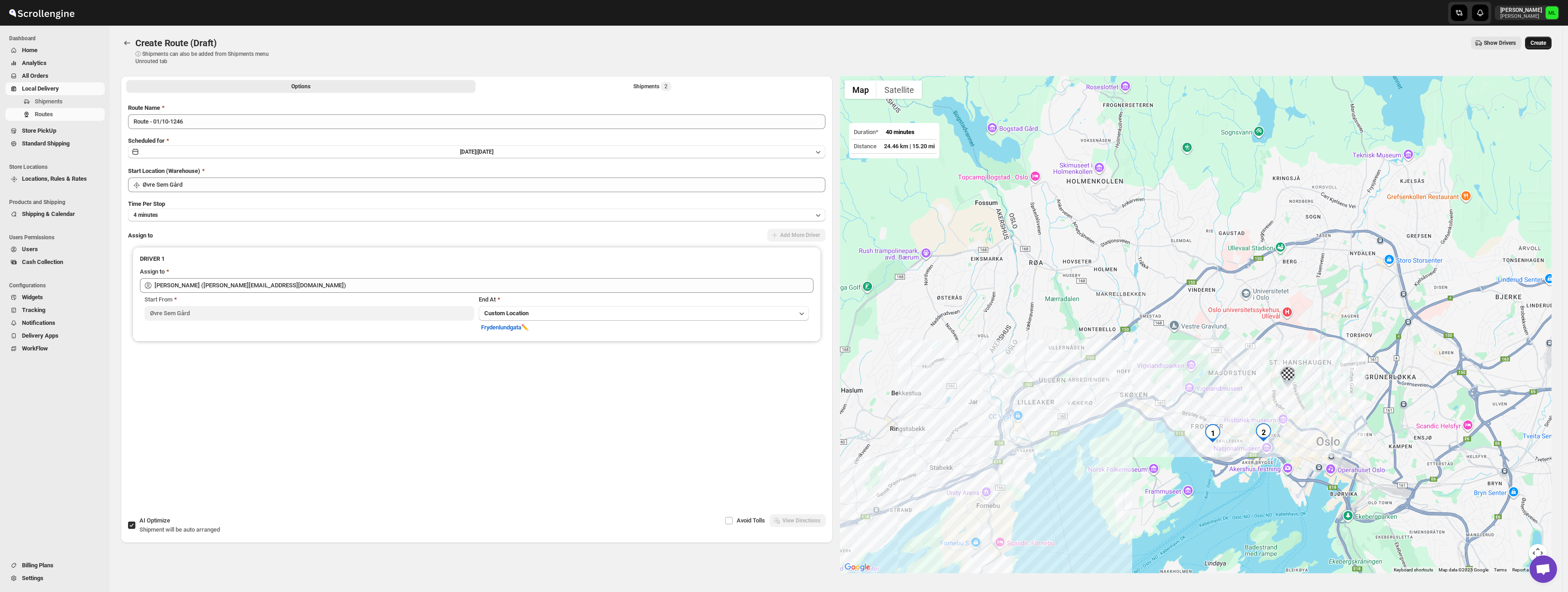
click at [1546, 46] on span "Create" at bounding box center [1538, 43] width 15 height 7
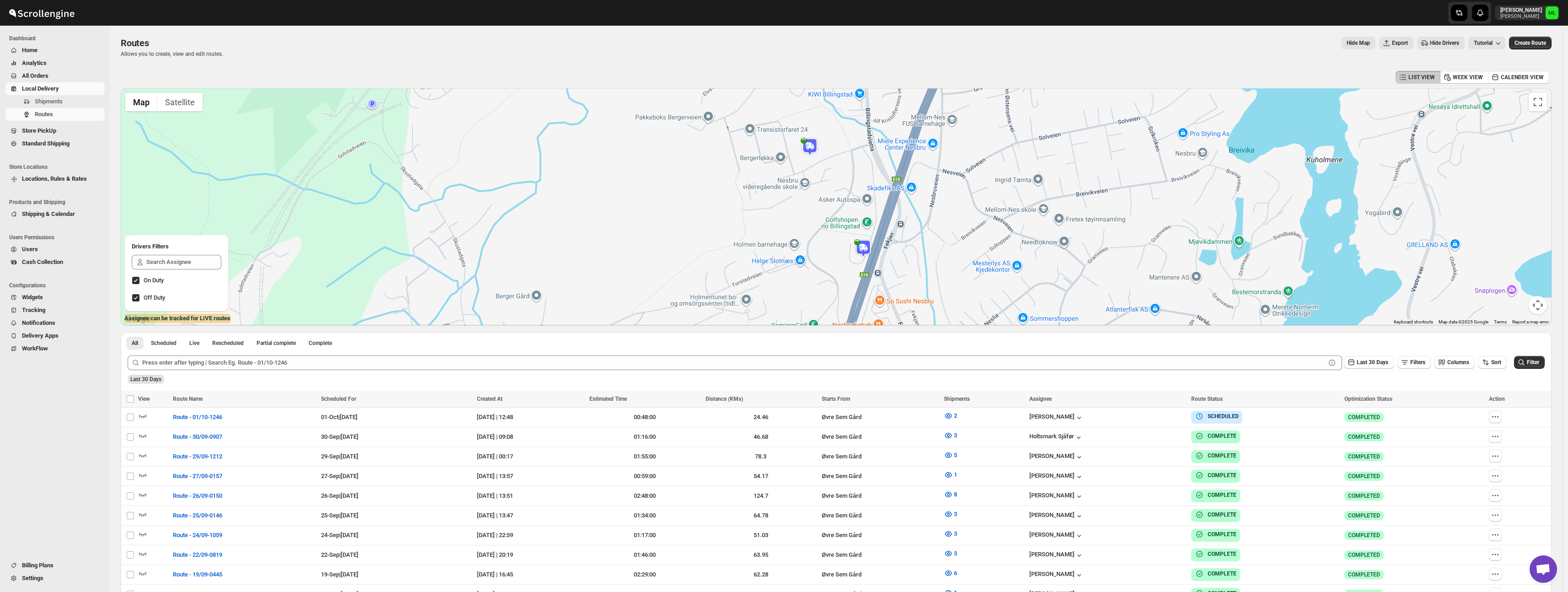
scroll to position [1, 0]
click at [41, 148] on link "Standard Shipping" at bounding box center [55, 143] width 99 height 13
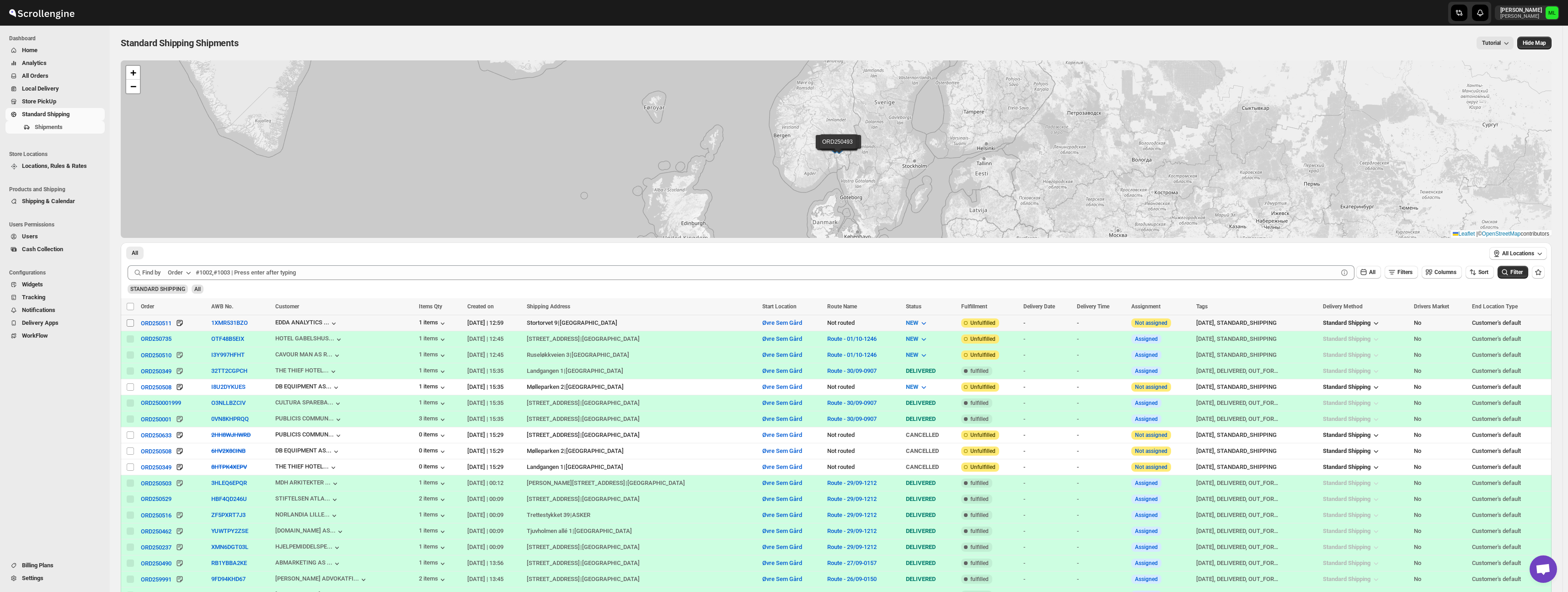
click at [127, 323] on input "Select shipment" at bounding box center [130, 323] width 7 height 7
checkbox input "true"
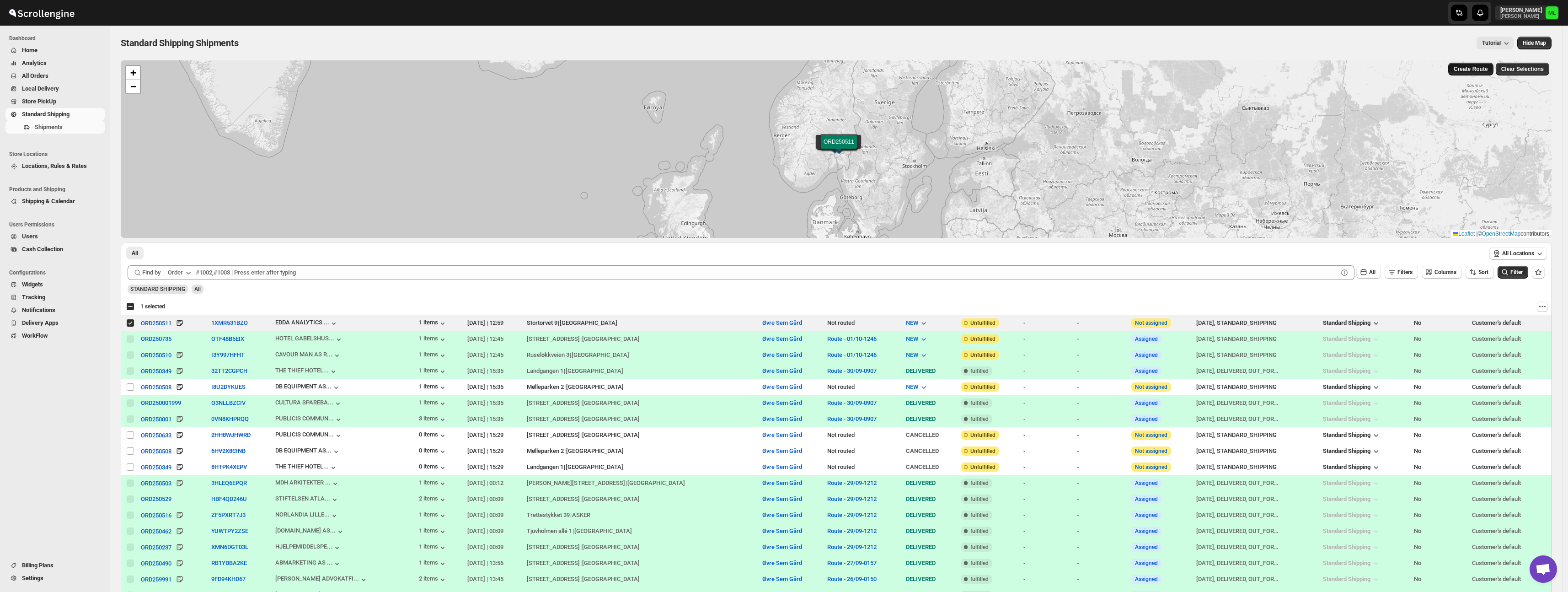
click at [1470, 68] on span "Create Route" at bounding box center [1471, 69] width 35 height 7
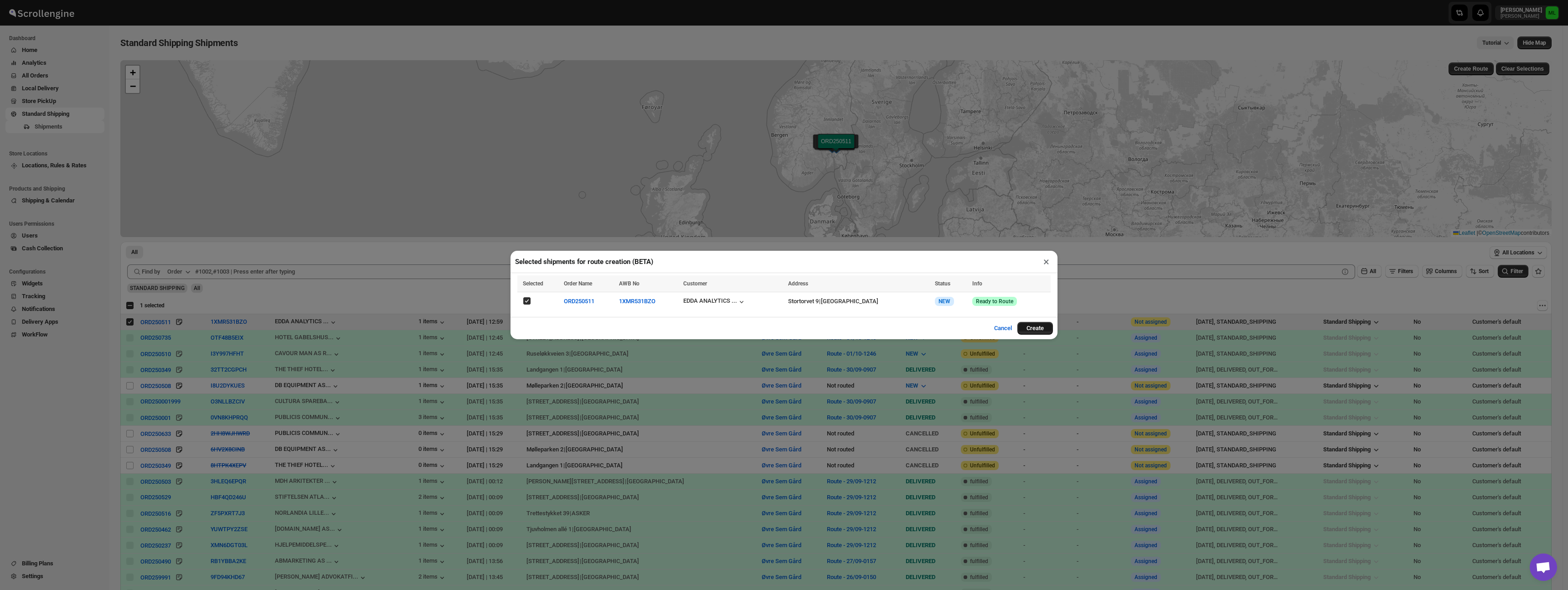
click at [1034, 326] on button "Create" at bounding box center [1035, 328] width 35 height 12
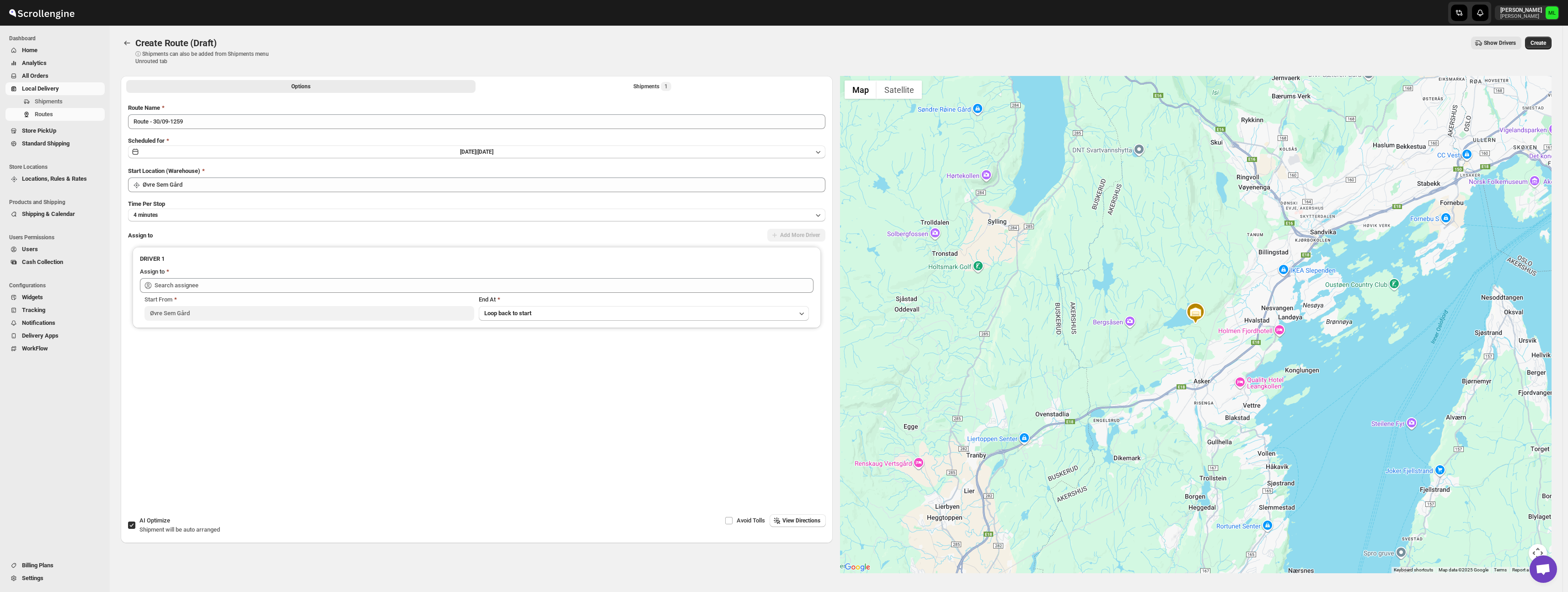
click at [203, 112] on div "Route Name" at bounding box center [477, 108] width 698 height 9
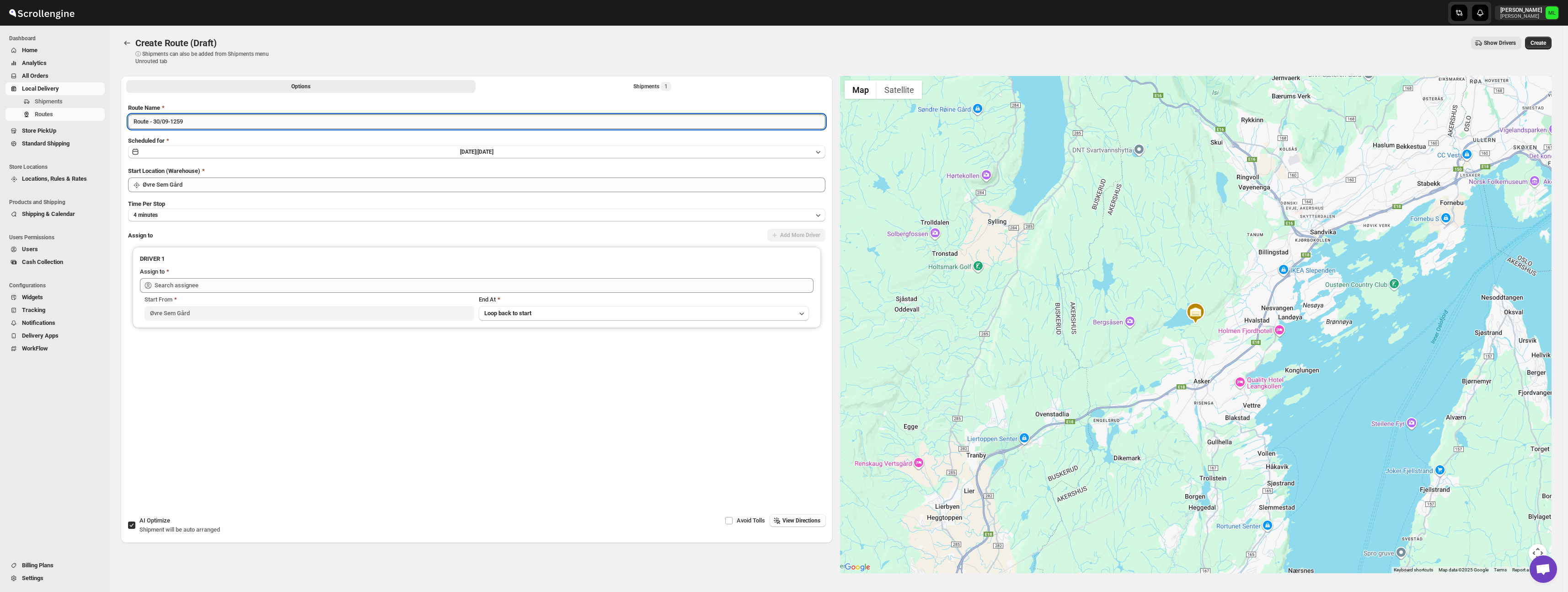
click at [172, 120] on input "Route - 30/09-1259" at bounding box center [477, 122] width 698 height 15
click at [172, 120] on input "Route - 30/09-1259" at bounding box center [477, 122] width 698 height 15
type input "Route - 02/10-1259"
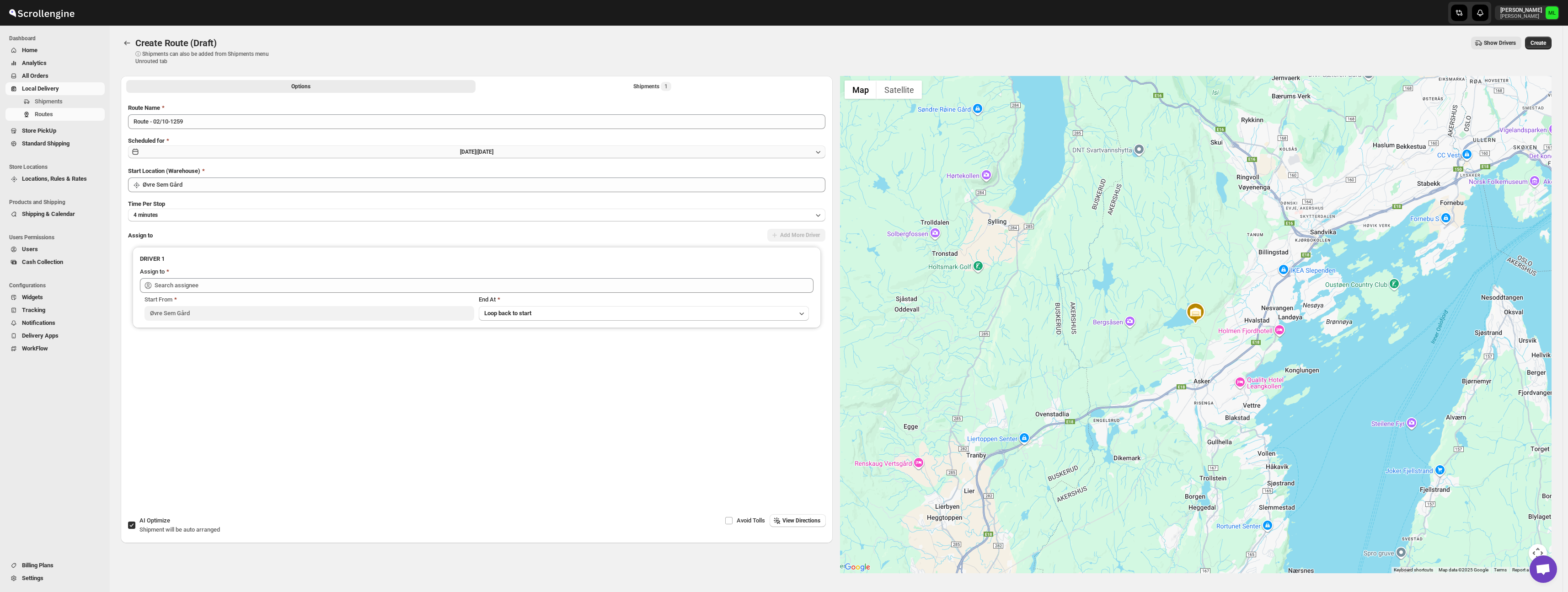
click at [204, 156] on button "[DATE] | [DATE]" at bounding box center [477, 151] width 698 height 13
click at [816, 174] on icon "Show next month, October 2025" at bounding box center [816, 173] width 9 height 9
click at [549, 203] on span "2" at bounding box center [575, 201] width 91 height 7
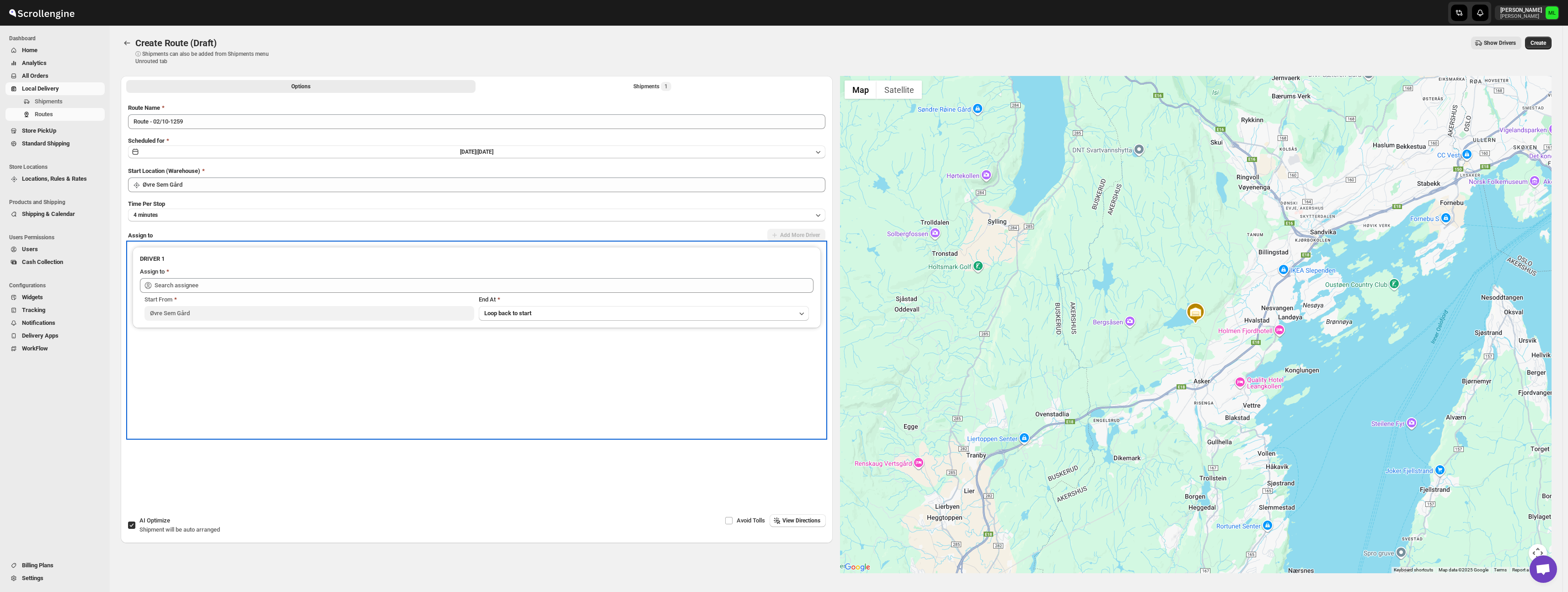
click at [183, 293] on div "Start From [GEOGRAPHIC_DATA] At Loop back to start" at bounding box center [477, 307] width 673 height 28
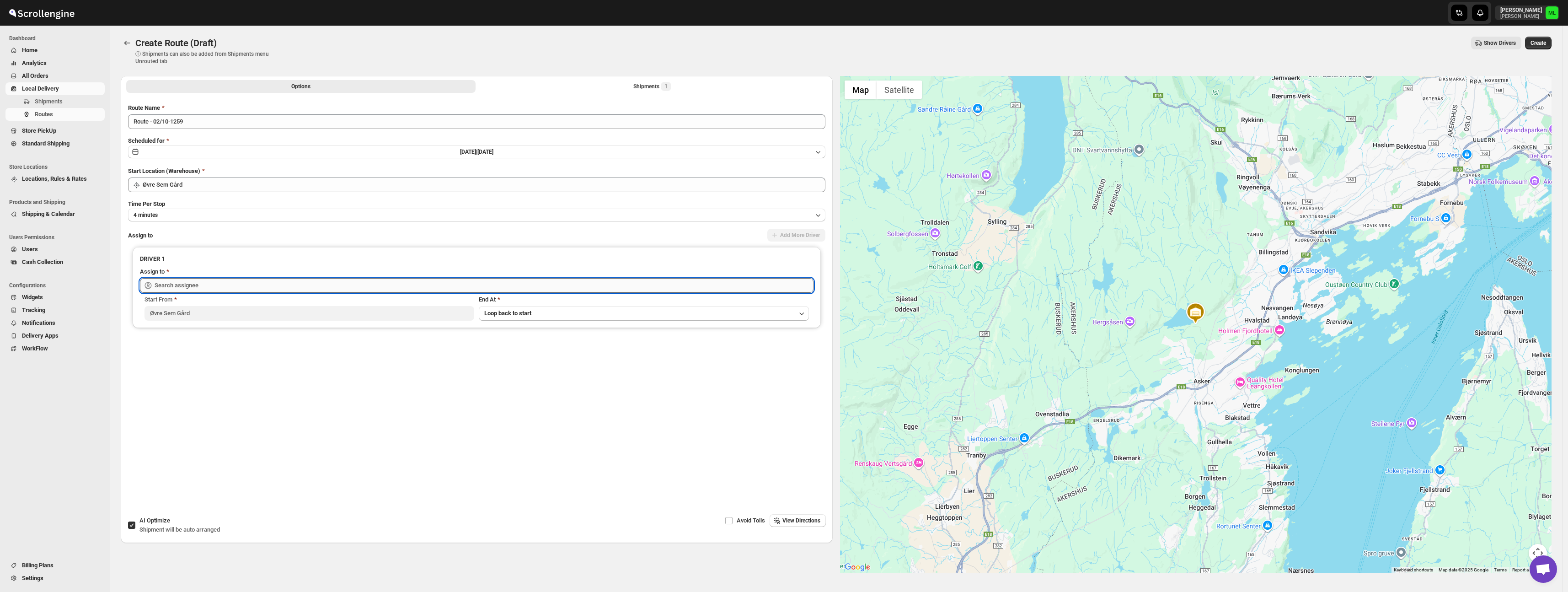
click at [187, 289] on input "text" at bounding box center [484, 285] width 659 height 15
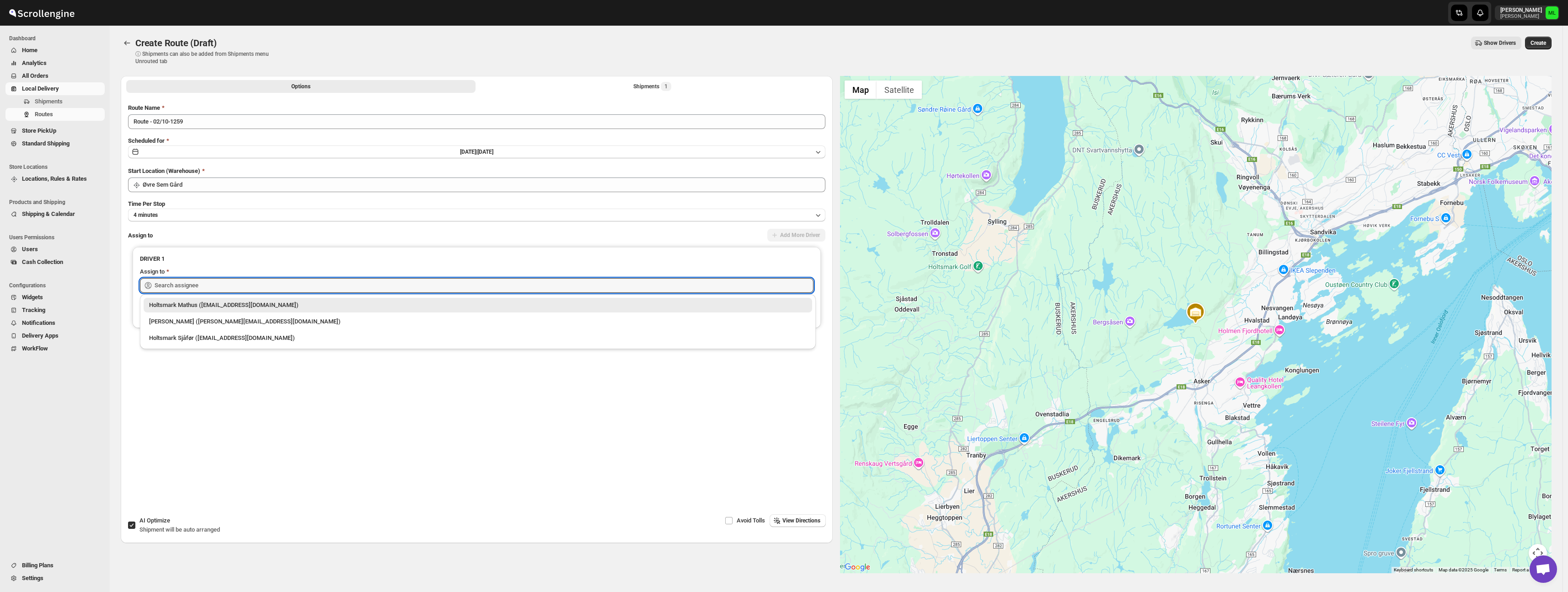
click at [187, 341] on div "Holtsmark Sjåfør ([EMAIL_ADDRESS][DOMAIN_NAME])" at bounding box center [477, 338] width 658 height 9
type input "Holtsmark Sjåfør ([EMAIL_ADDRESS][DOMAIN_NAME])"
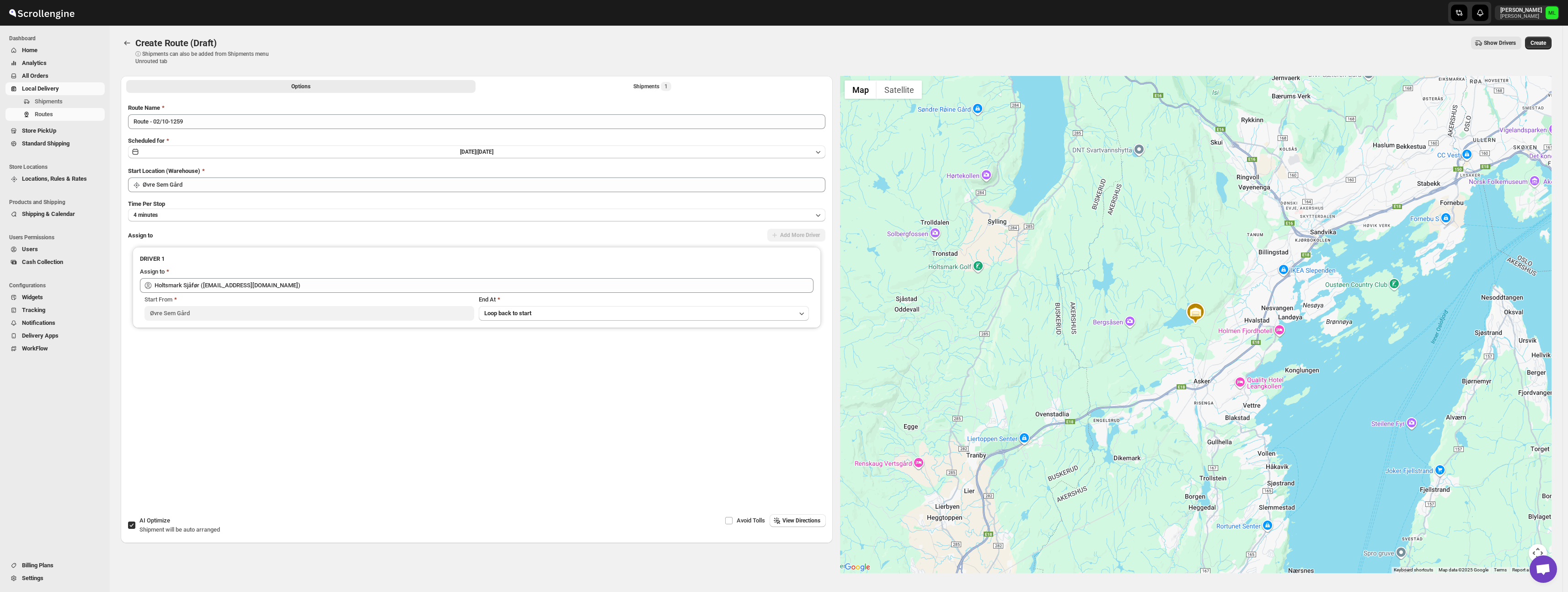
click at [786, 527] on div "Avoid Tolls View Directions" at bounding box center [649, 526] width 354 height 22
click at [806, 520] on span "View Directions" at bounding box center [802, 520] width 38 height 7
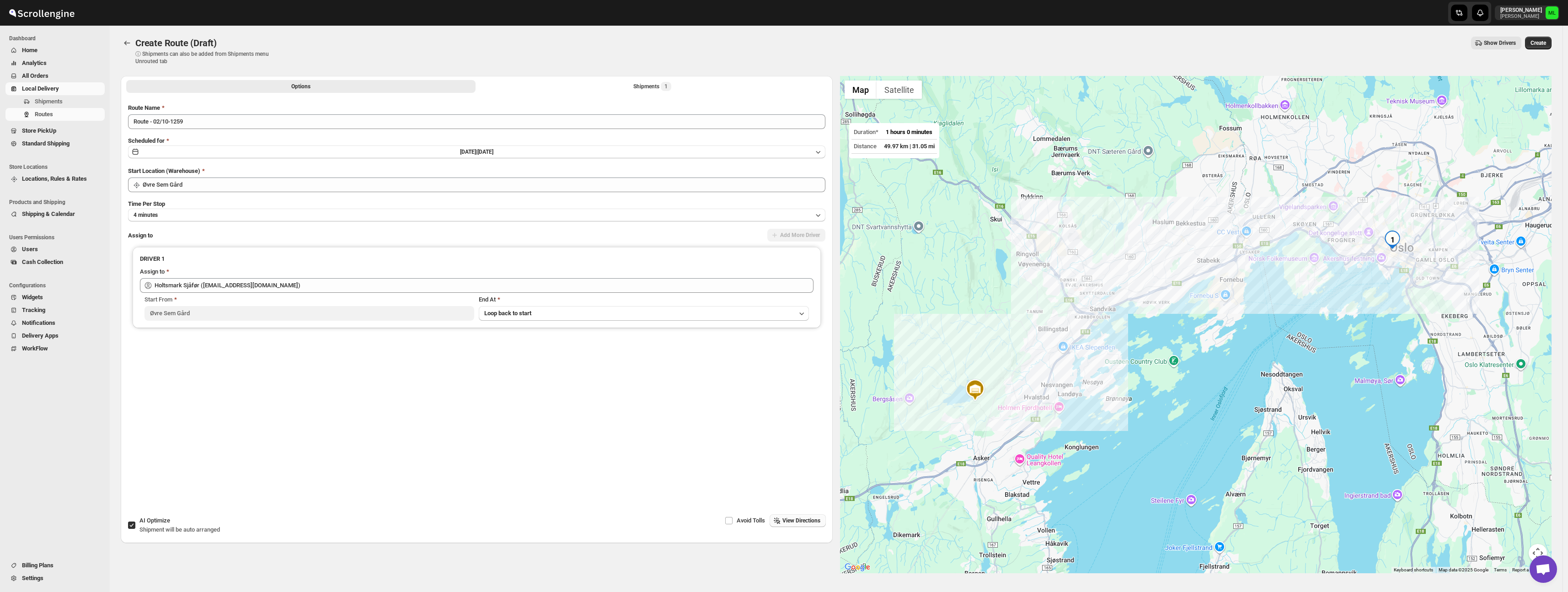
scroll to position [1, 0]
click at [1536, 43] on span "Create" at bounding box center [1538, 43] width 15 height 7
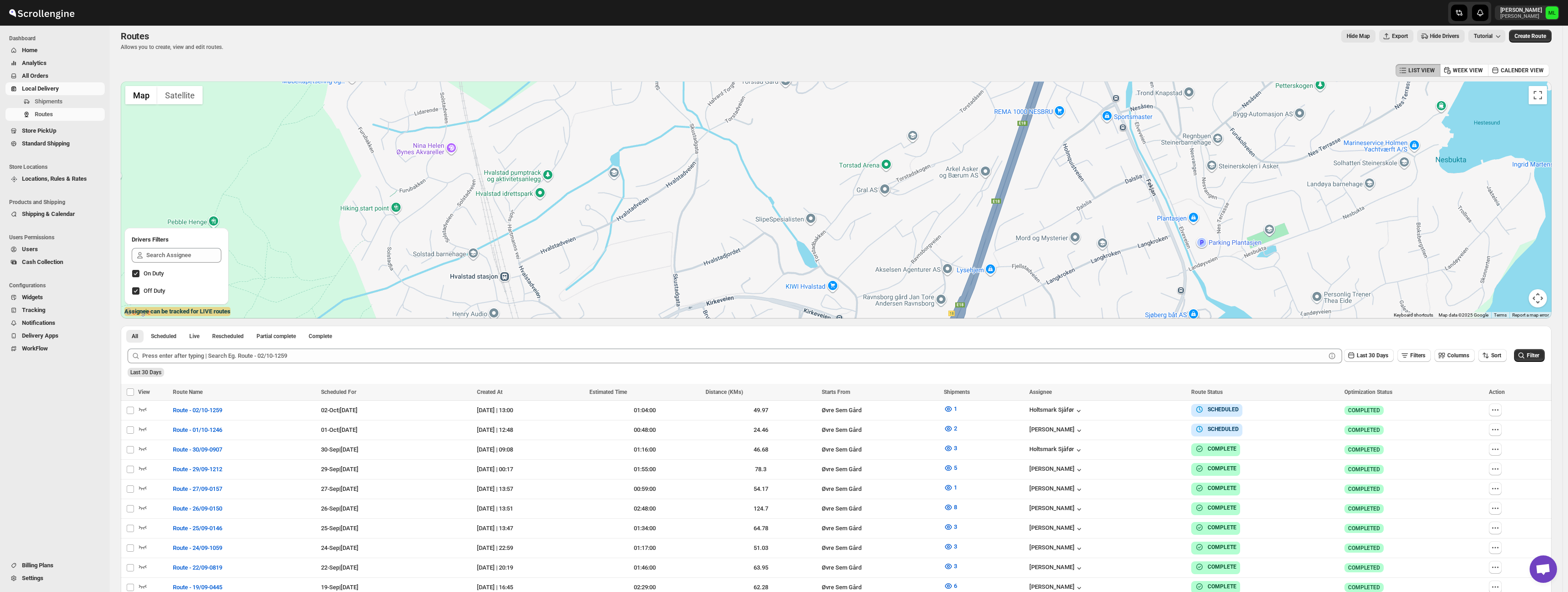
scroll to position [7, 0]
drag, startPoint x: 548, startPoint y: 212, endPoint x: 751, endPoint y: 15, distance: 282.9
click at [755, 4] on div "Skip to content [PERSON_NAME] [PERSON_NAME] Dashboard Home Analytics All Orders…" at bounding box center [784, 438] width 1568 height 890
